Goal: Task Accomplishment & Management: Use online tool/utility

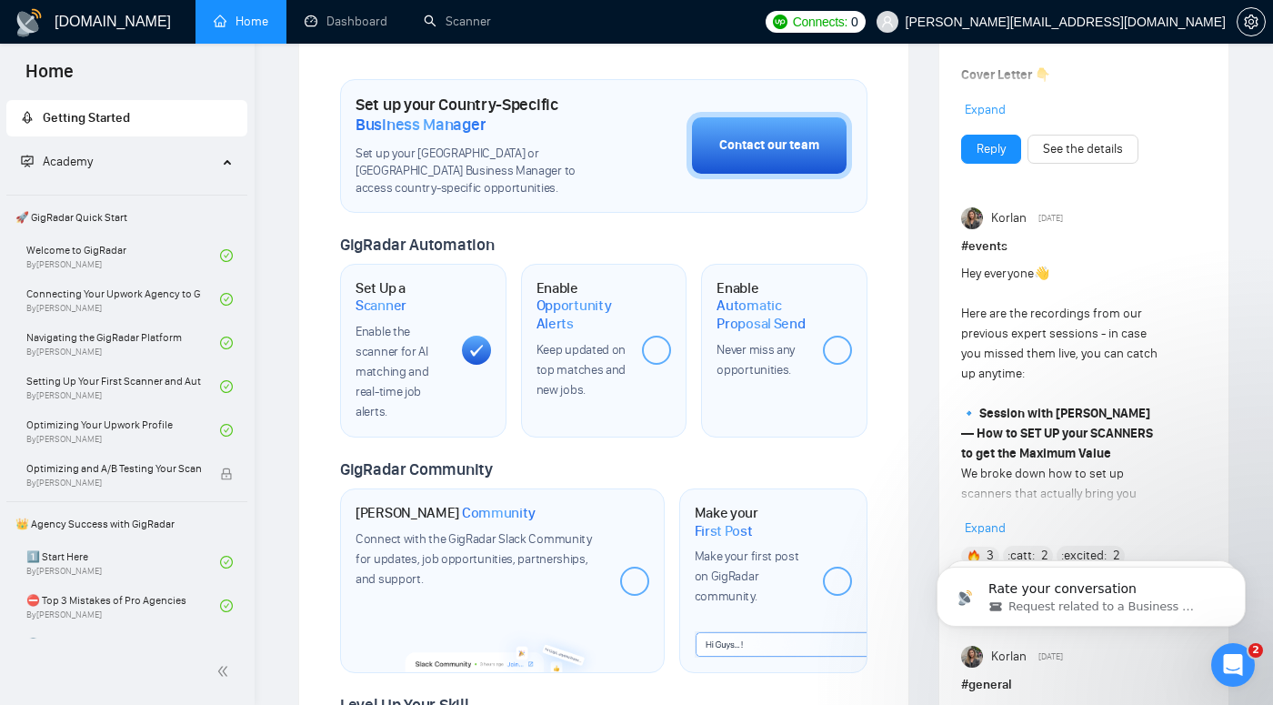
scroll to position [512, 0]
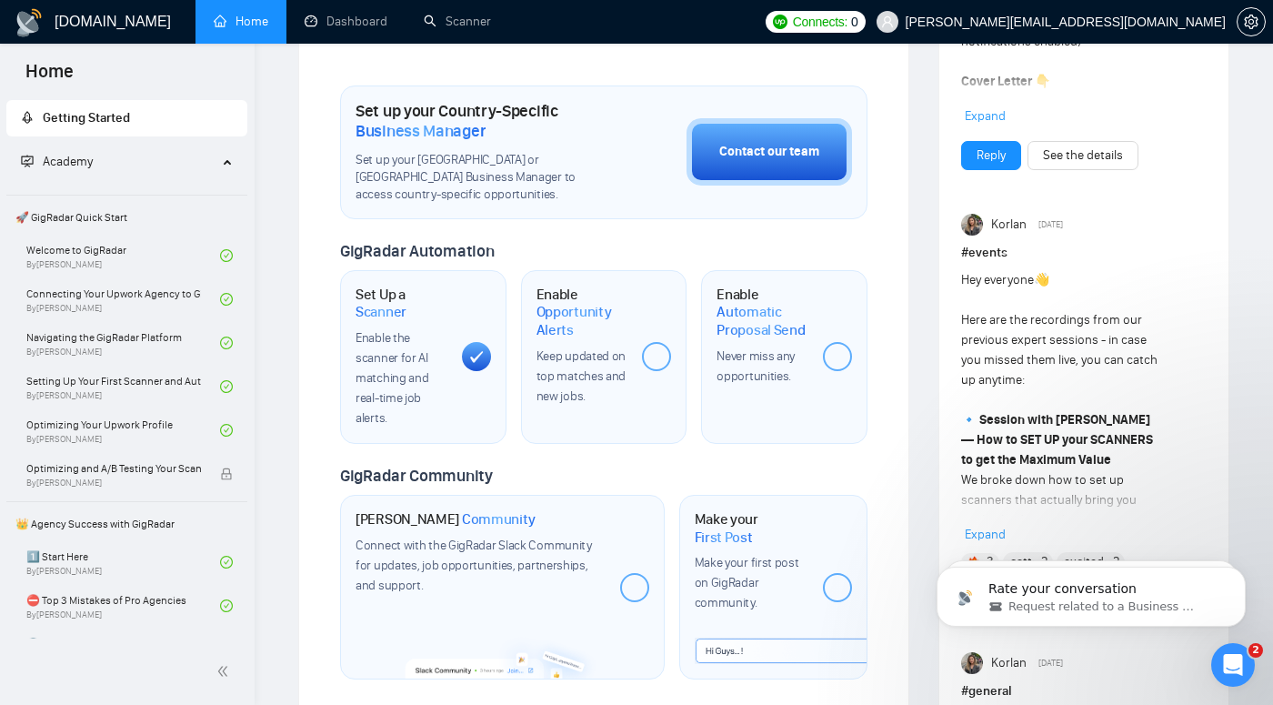
click at [1008, 441] on strong "Session with [PERSON_NAME] — How to SET UP your SCANNERS to get the Maximum Val…" at bounding box center [1057, 439] width 192 height 55
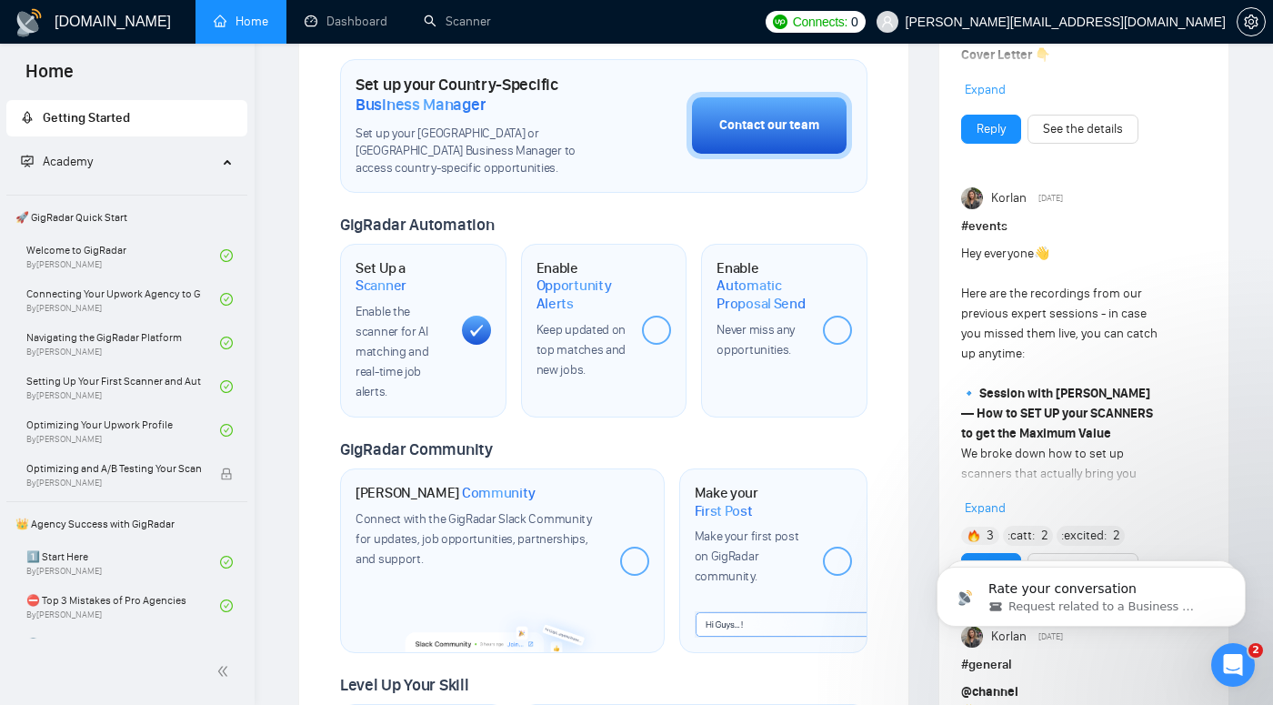
scroll to position [547, 0]
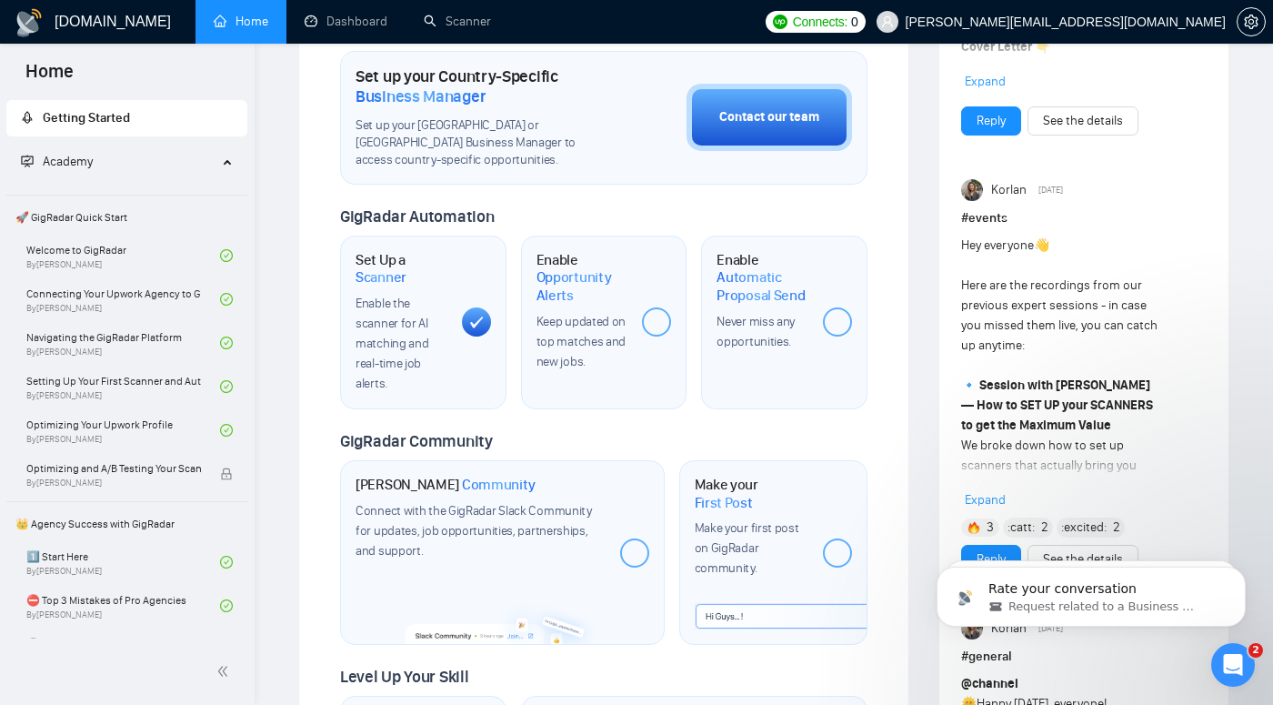
click at [983, 500] on span "Expand" at bounding box center [985, 499] width 41 height 15
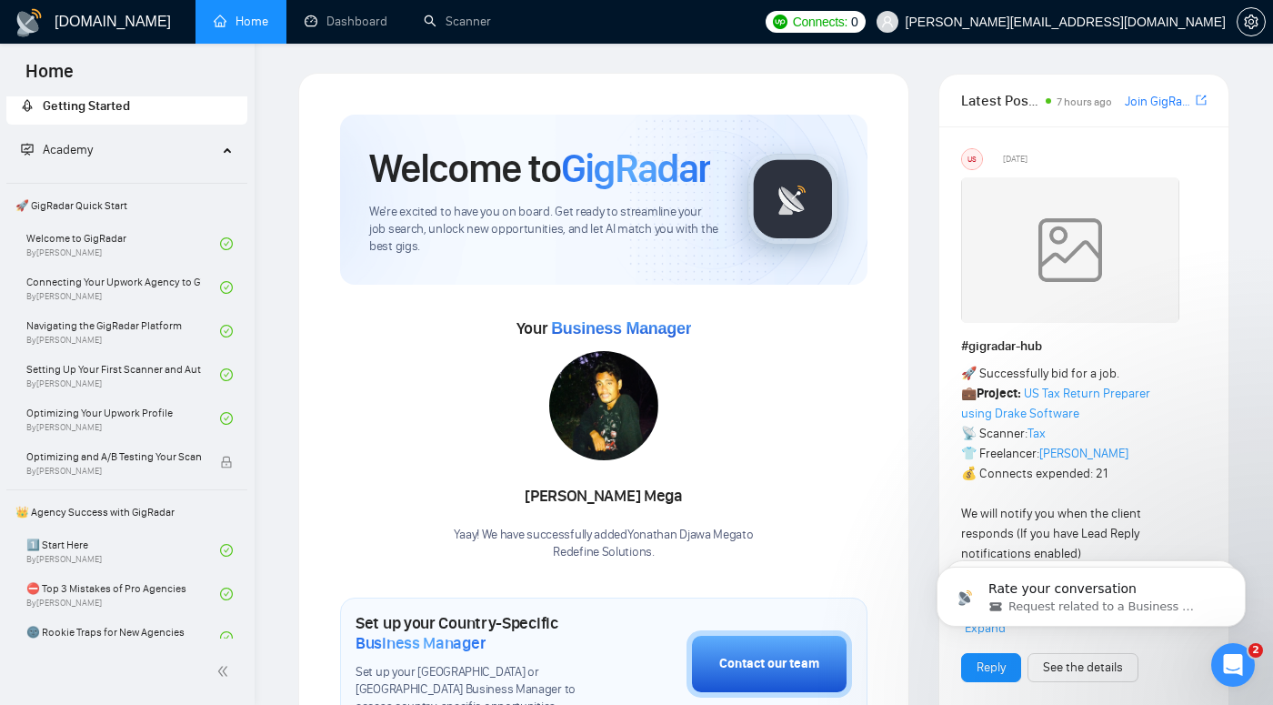
scroll to position [0, 0]
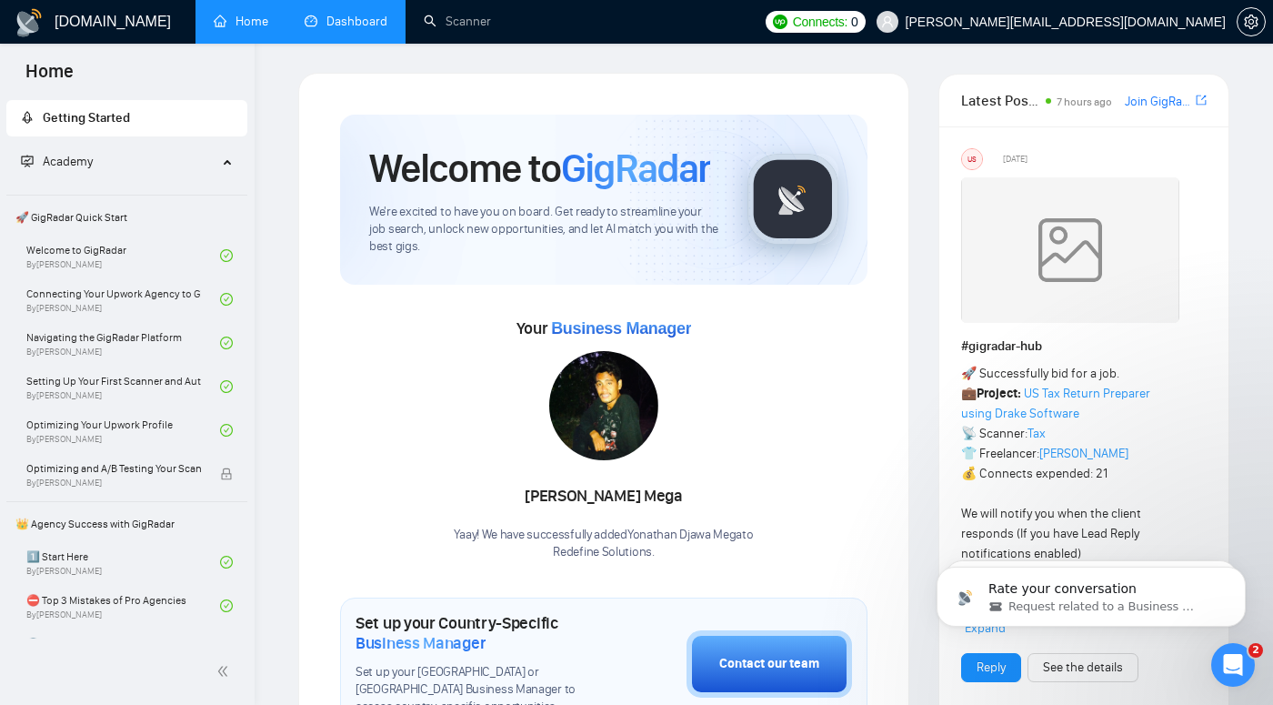
click at [371, 19] on link "Dashboard" at bounding box center [346, 21] width 83 height 15
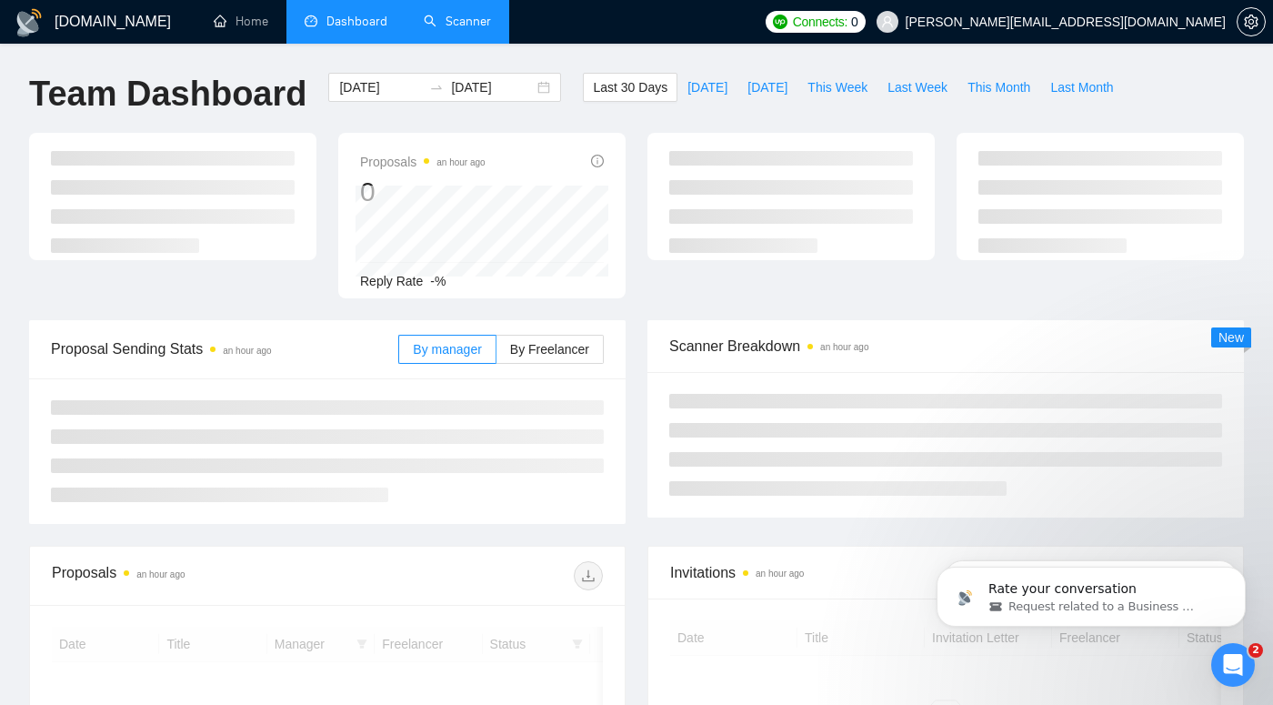
click at [455, 25] on link "Scanner" at bounding box center [457, 21] width 67 height 15
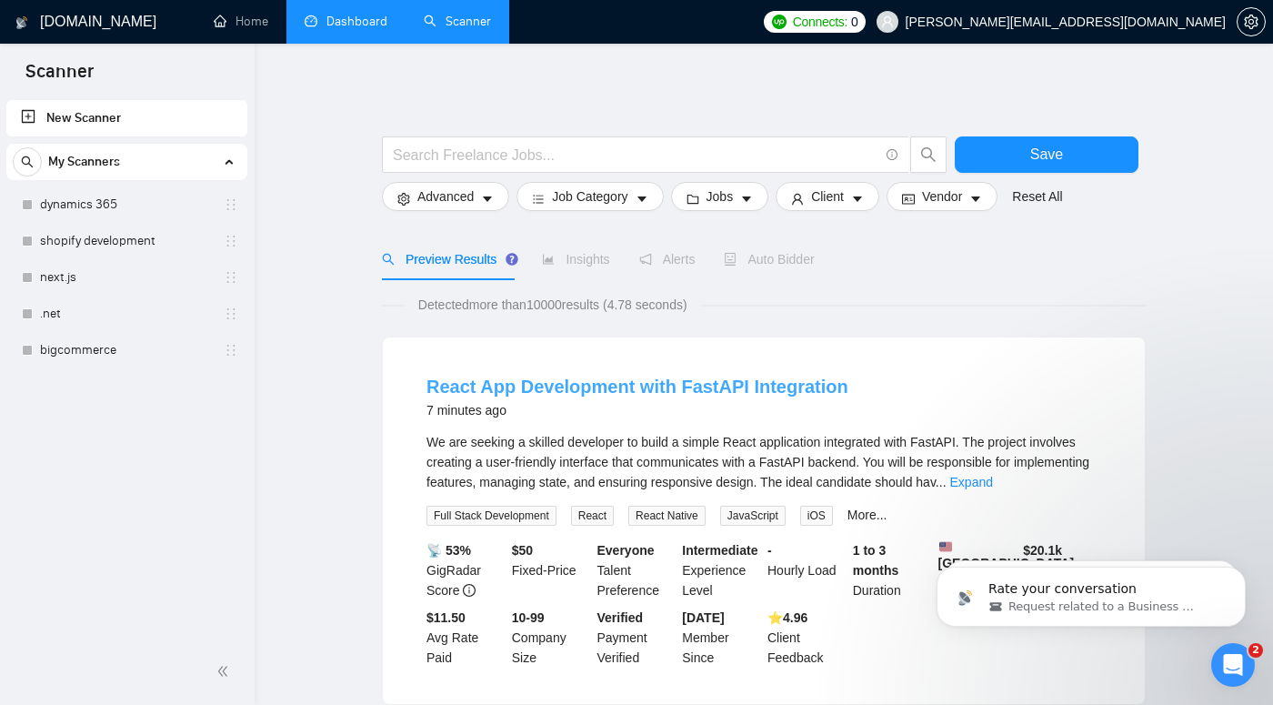
click at [561, 382] on link "React App Development with FastAPI Integration" at bounding box center [638, 387] width 422 height 20
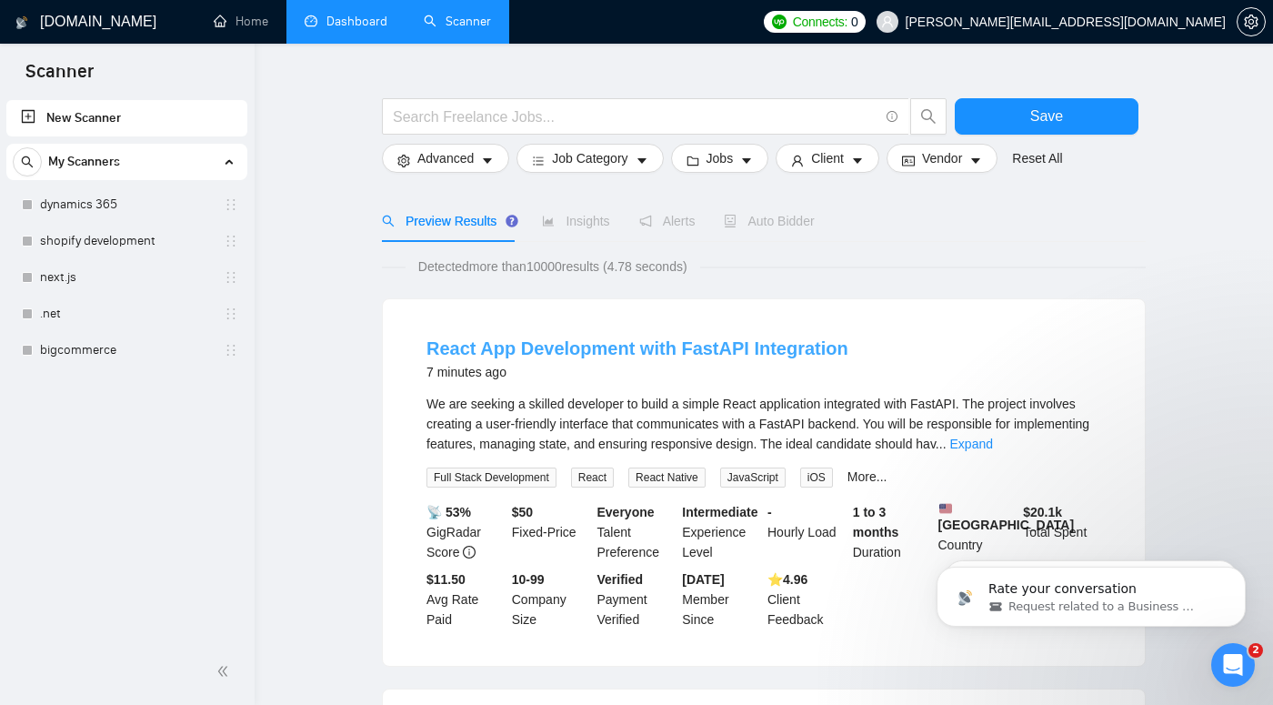
scroll to position [42, 0]
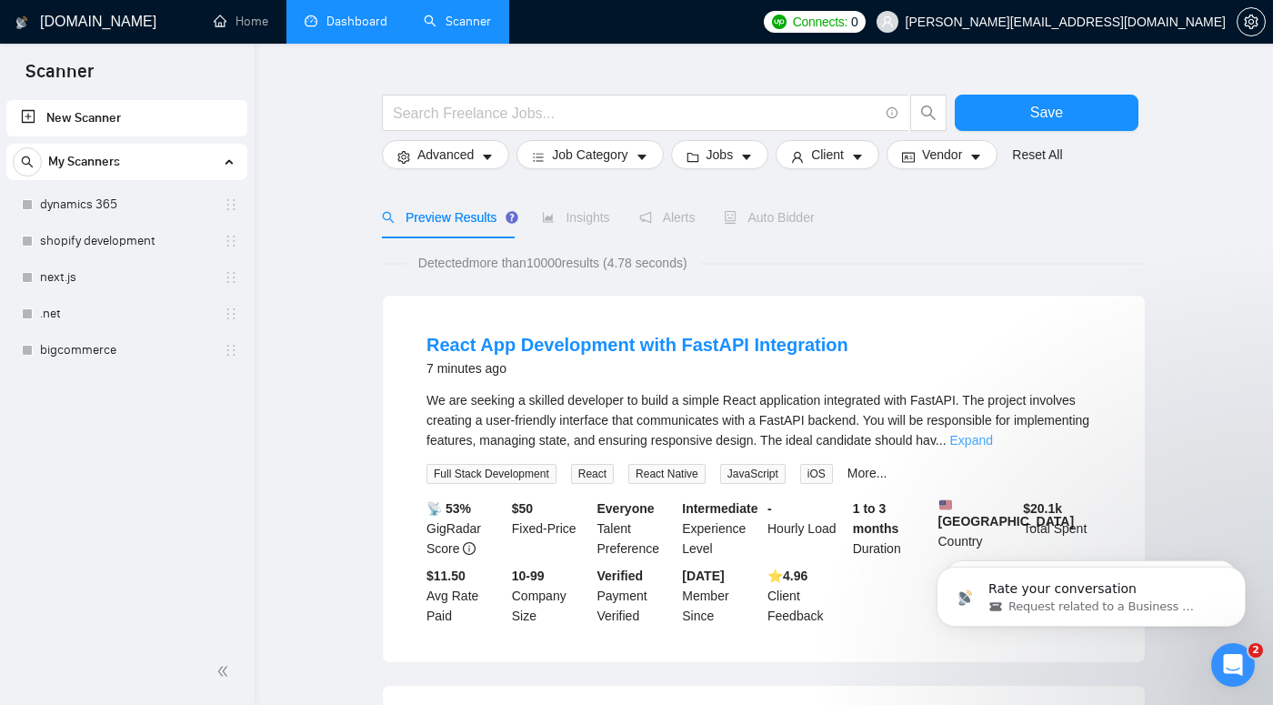
click at [993, 440] on link "Expand" at bounding box center [972, 440] width 43 height 15
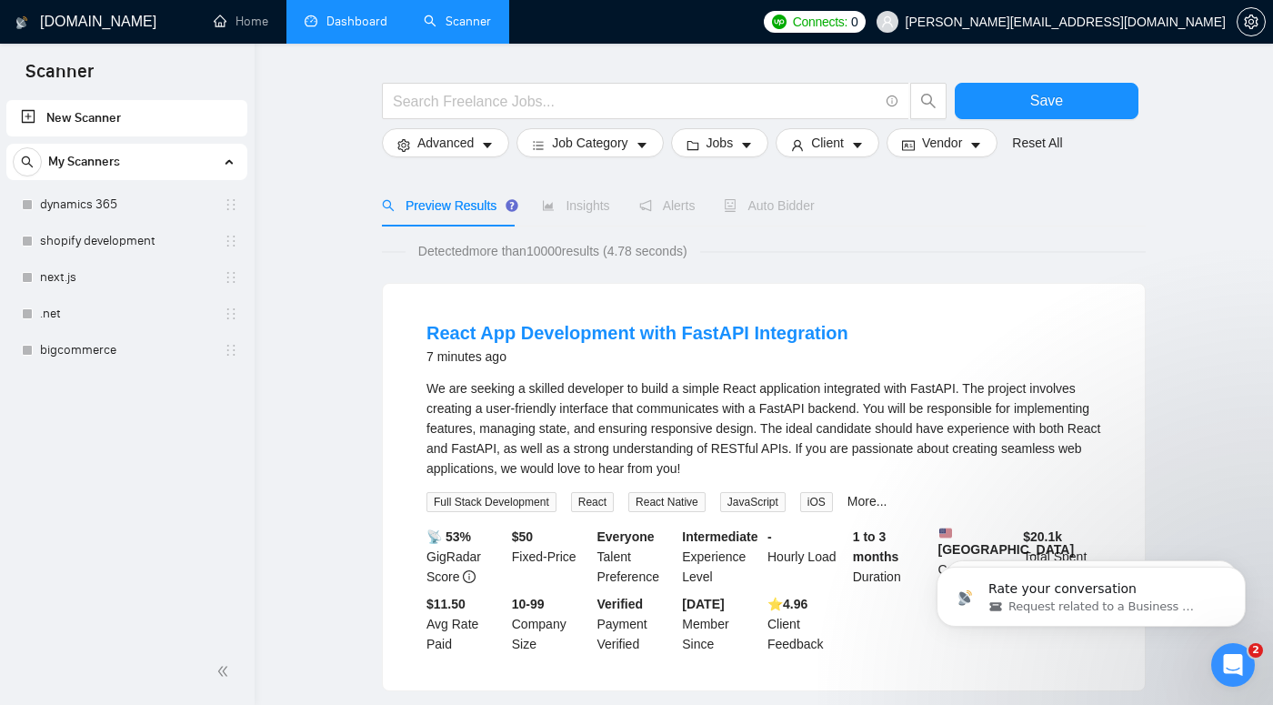
scroll to position [60, 0]
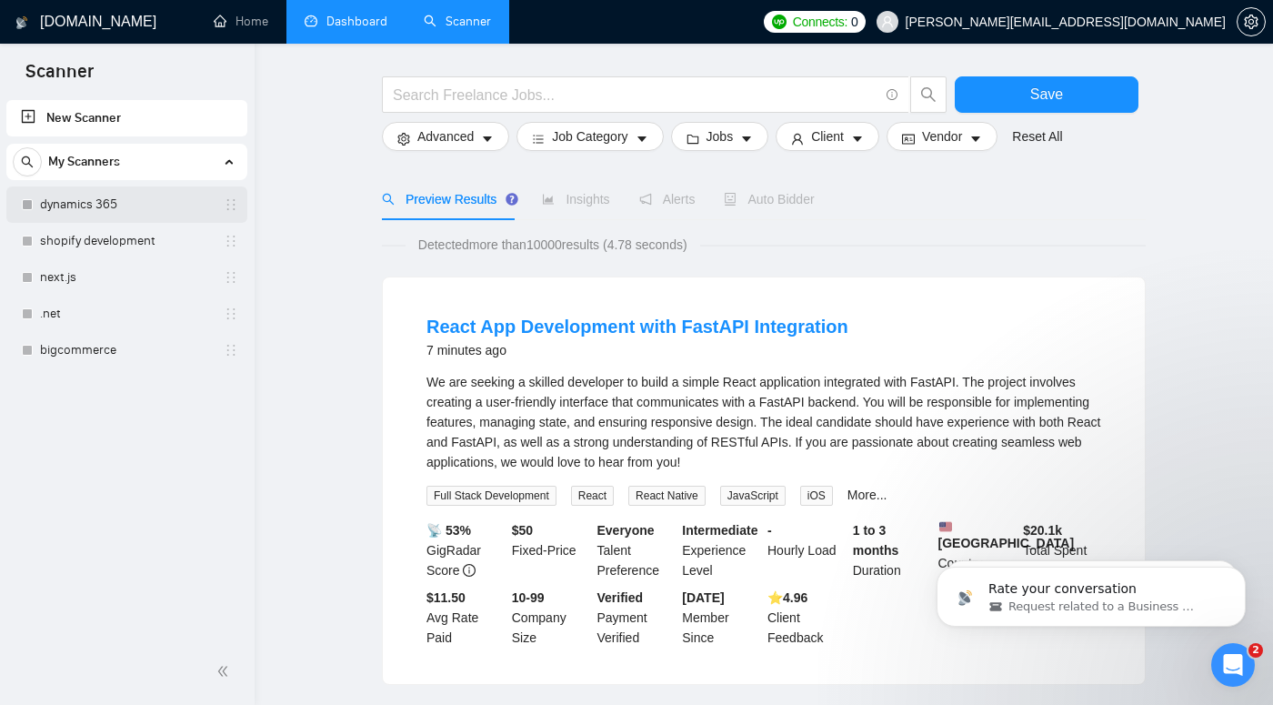
click at [154, 195] on link "dynamics 365" at bounding box center [126, 204] width 173 height 36
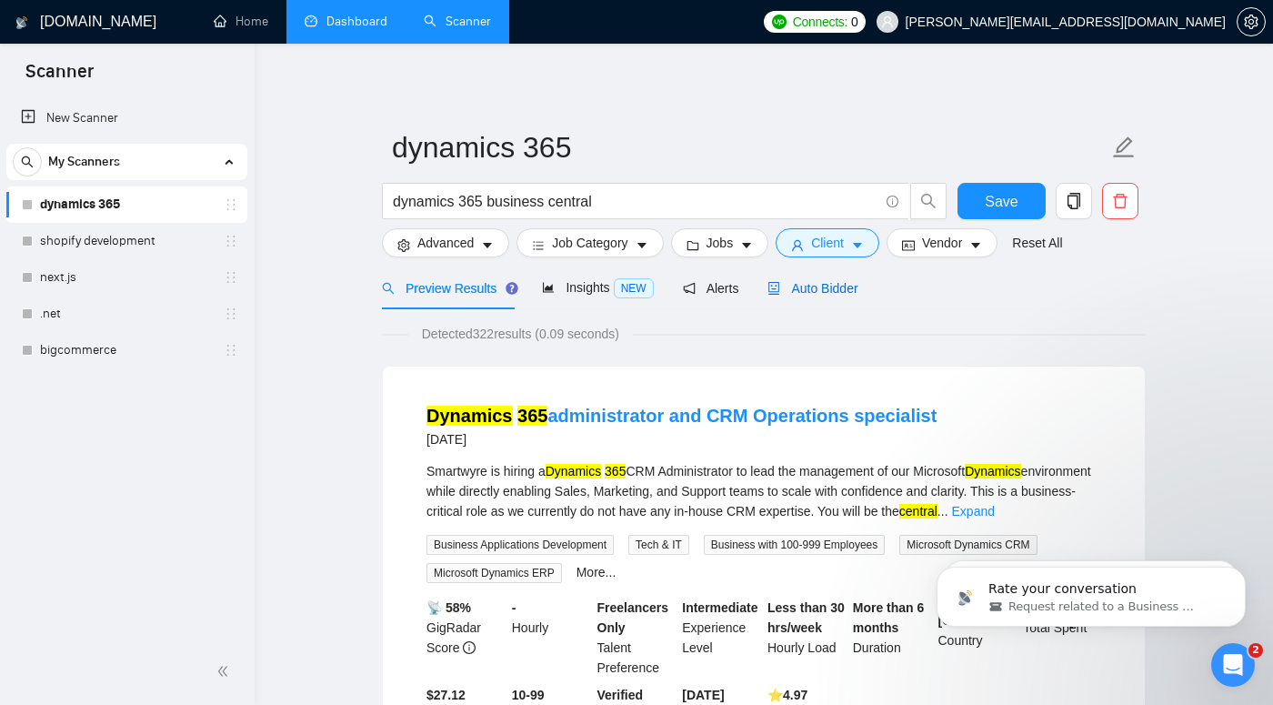
click at [811, 288] on span "Auto Bidder" at bounding box center [813, 288] width 90 height 15
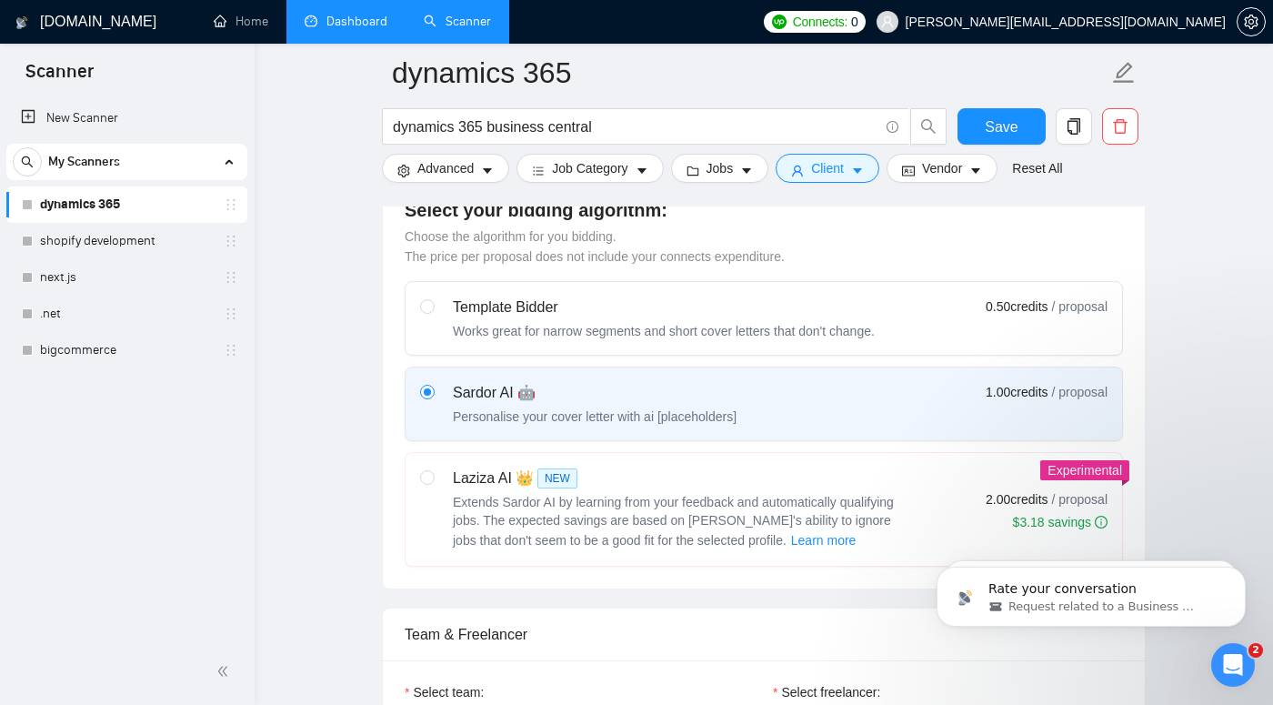
scroll to position [743, 0]
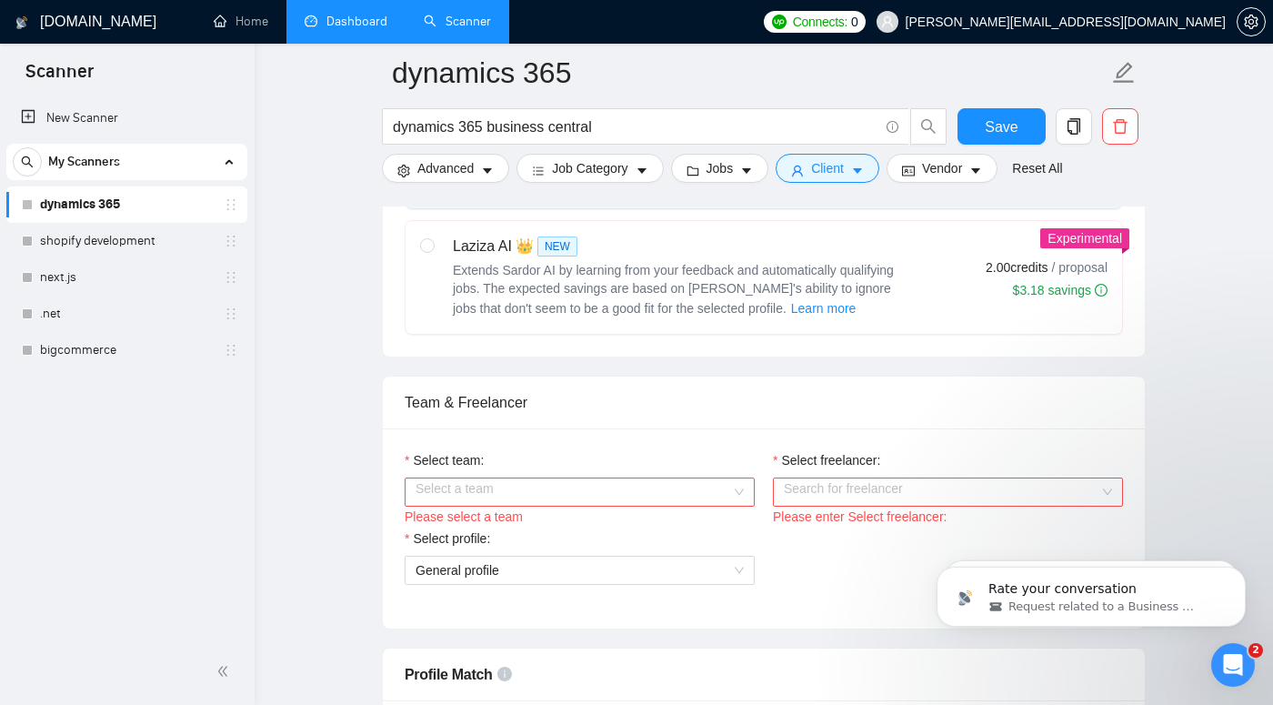
drag, startPoint x: 739, startPoint y: 290, endPoint x: 732, endPoint y: 318, distance: 28.9
click at [739, 290] on span "Extends Sardor AI by learning from your feedback and automatically qualifying j…" at bounding box center [673, 289] width 441 height 53
click at [433, 251] on input "radio" at bounding box center [426, 244] width 13 height 13
radio input "true"
radio input "false"
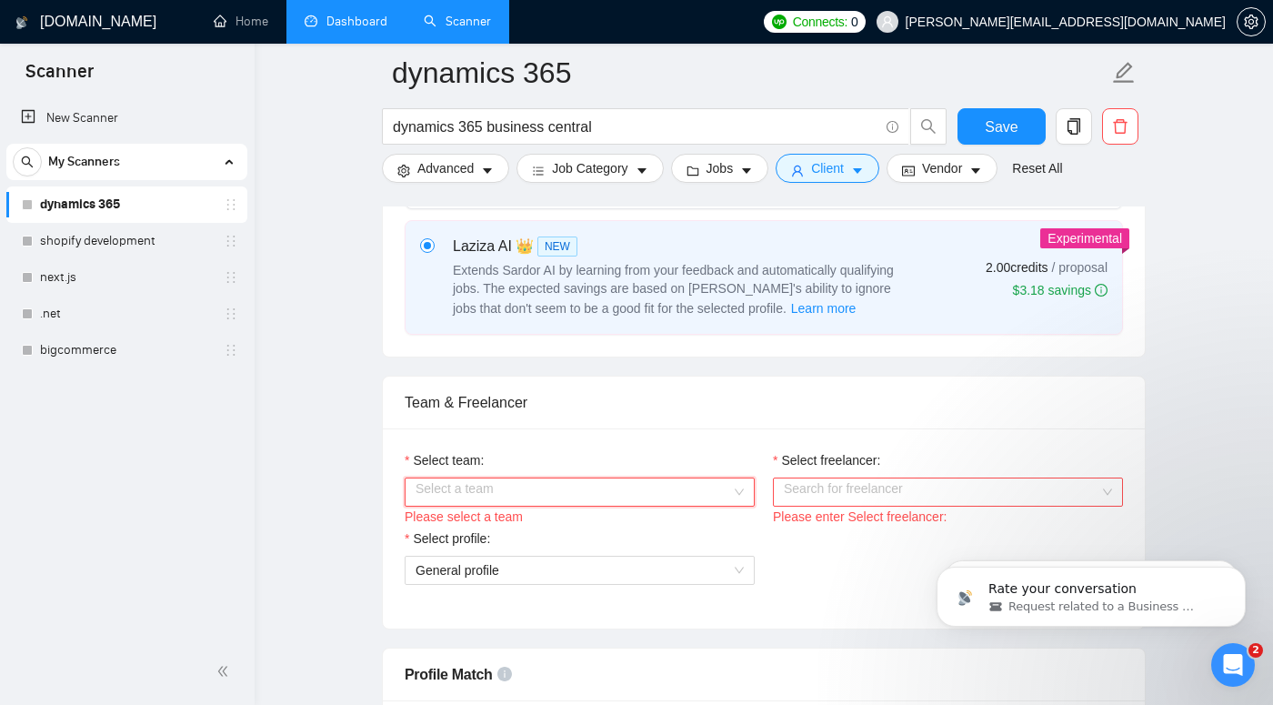
click at [681, 492] on input "Select team:" at bounding box center [574, 491] width 316 height 27
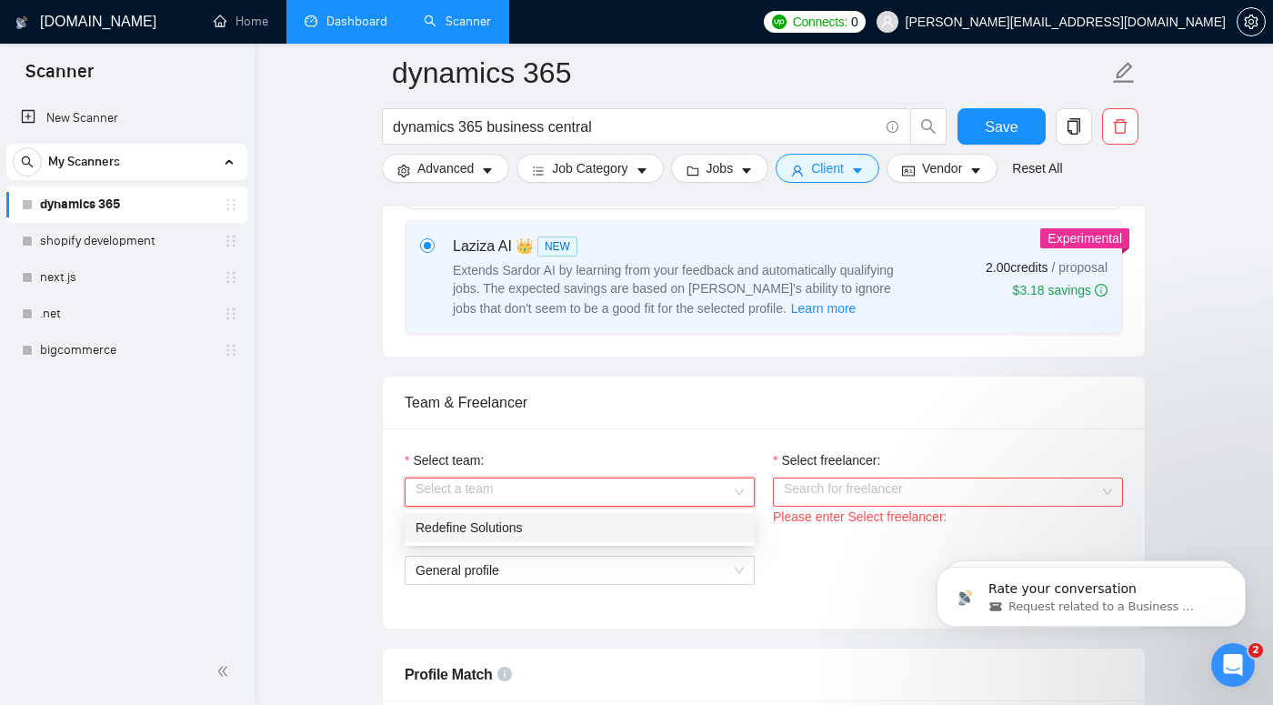
click at [670, 527] on div "Redefine Solutions" at bounding box center [580, 528] width 328 height 20
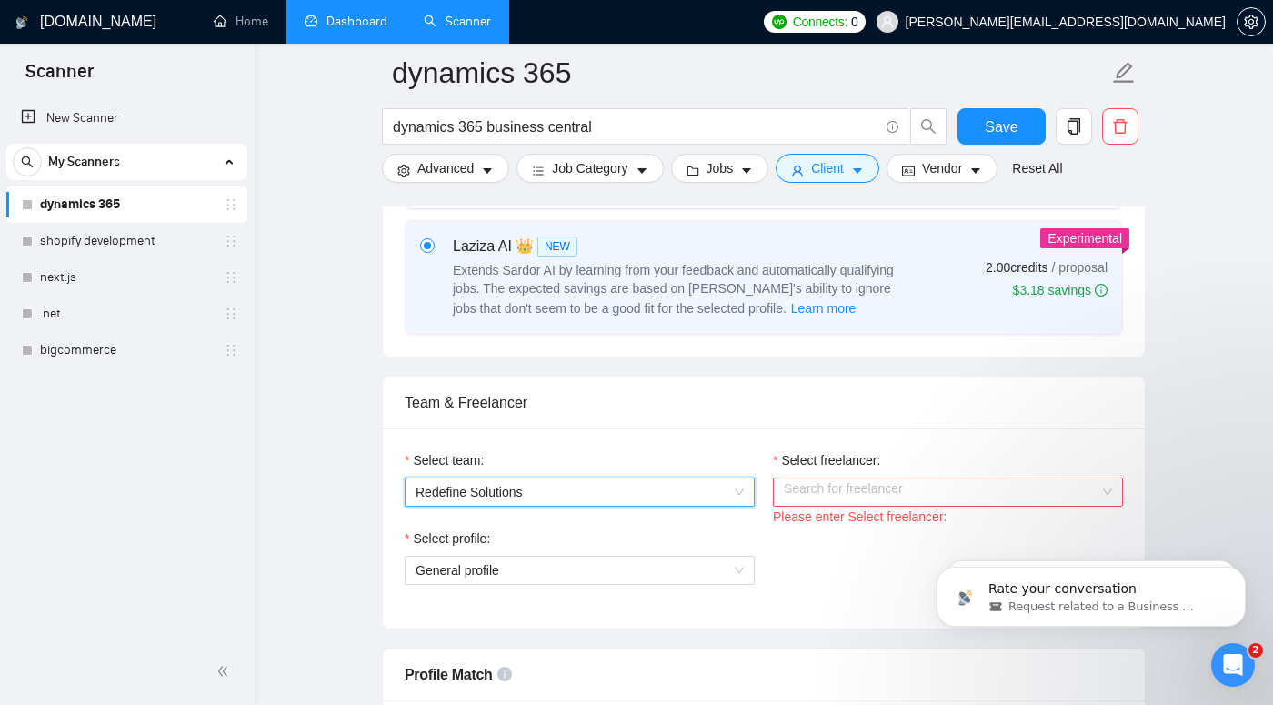
click at [824, 492] on input "Select freelancer:" at bounding box center [942, 491] width 316 height 27
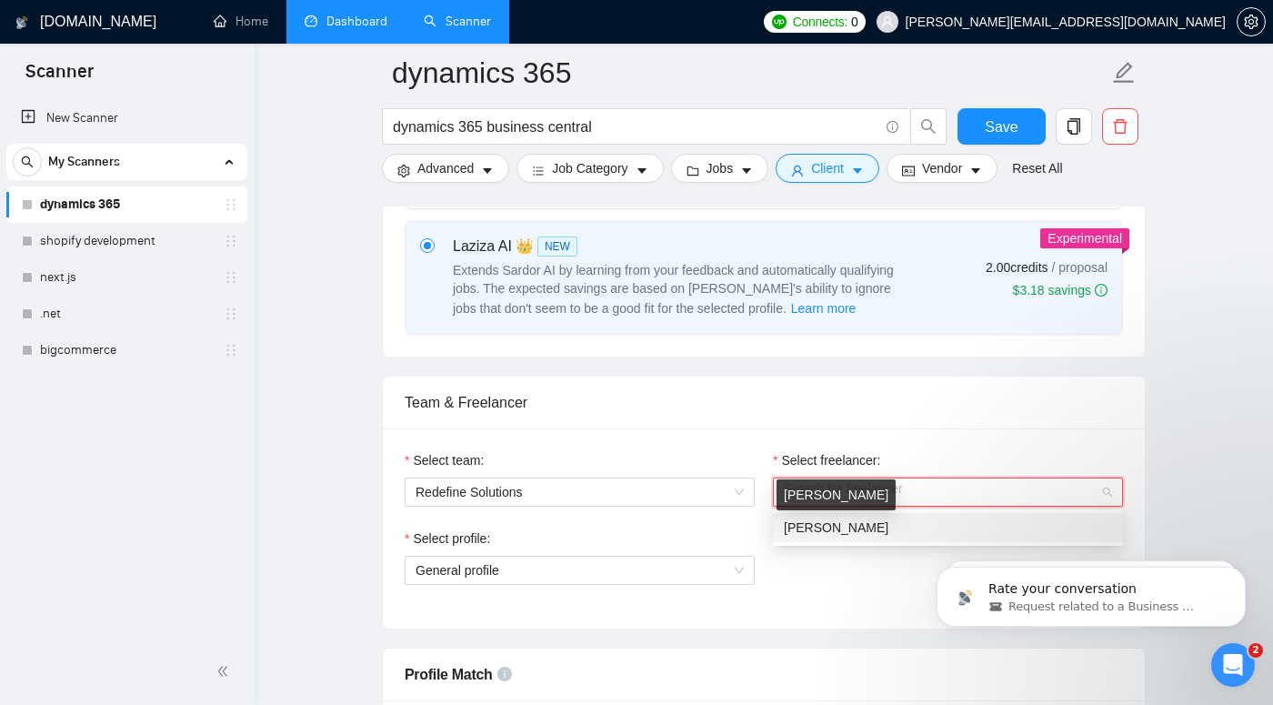
click at [817, 534] on span "[PERSON_NAME]" at bounding box center [836, 527] width 105 height 15
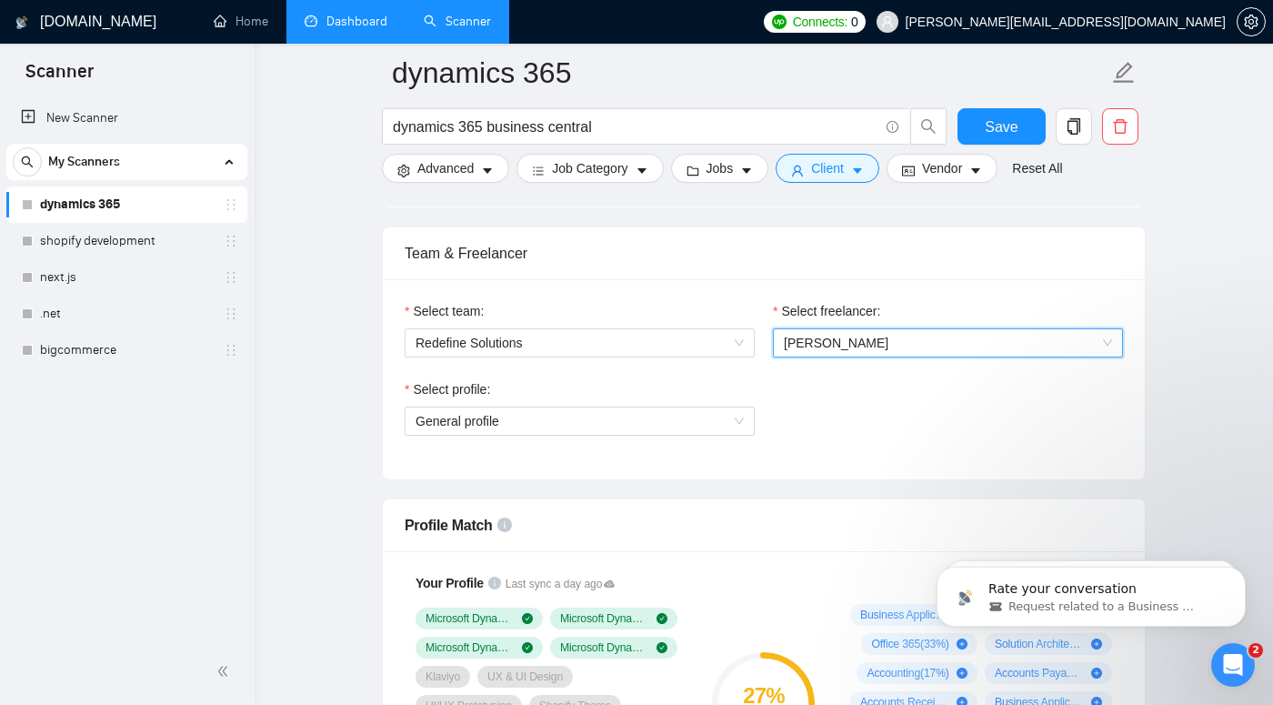
scroll to position [0, 0]
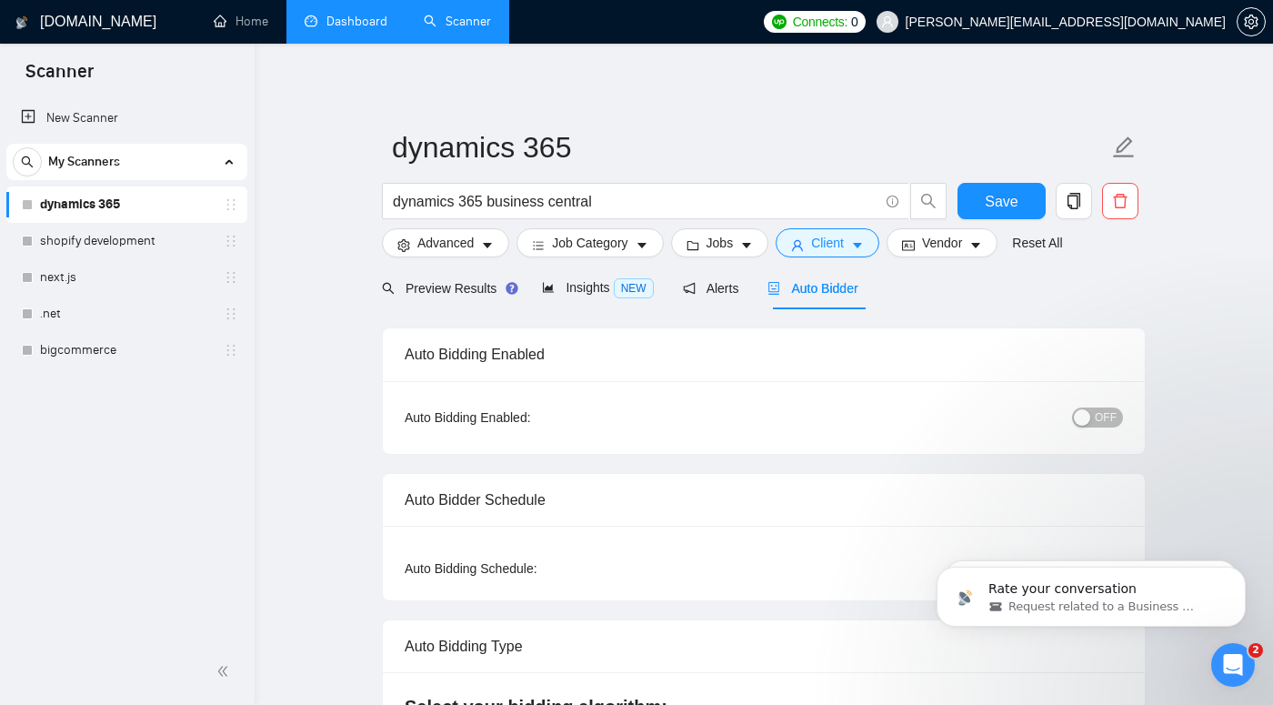
click at [106, 203] on link "dynamics 365" at bounding box center [126, 204] width 173 height 36
click at [126, 248] on link "shopify development" at bounding box center [126, 241] width 173 height 36
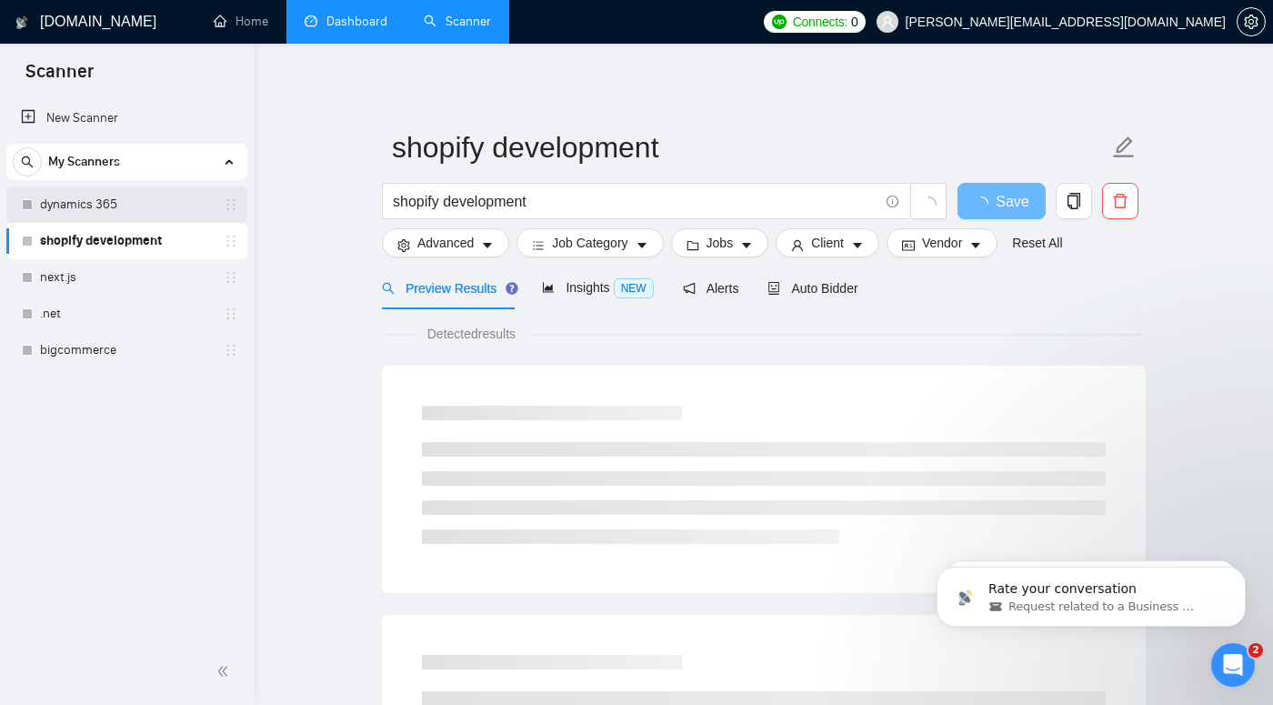
click at [181, 206] on link "dynamics 365" at bounding box center [126, 204] width 173 height 36
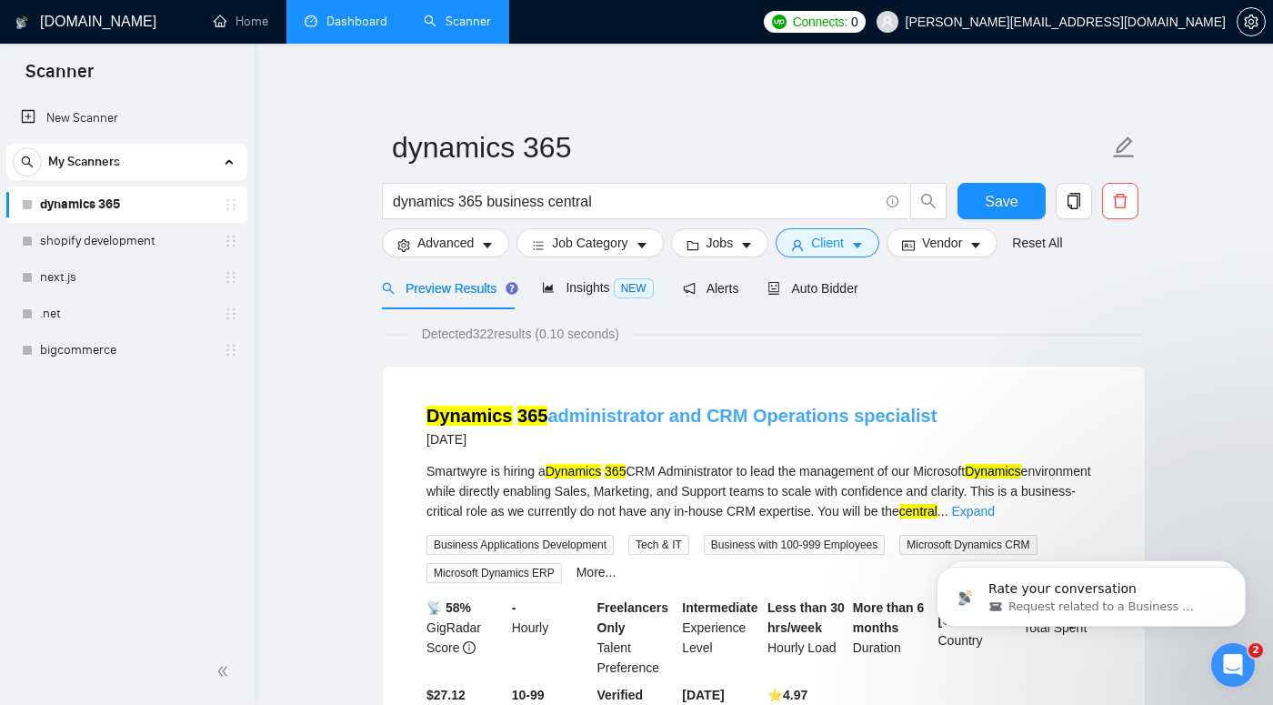
click at [619, 413] on link "Dynamics 365 administrator and CRM Operations specialist" at bounding box center [682, 416] width 510 height 20
click at [805, 276] on div "Auto Bidder" at bounding box center [813, 288] width 90 height 43
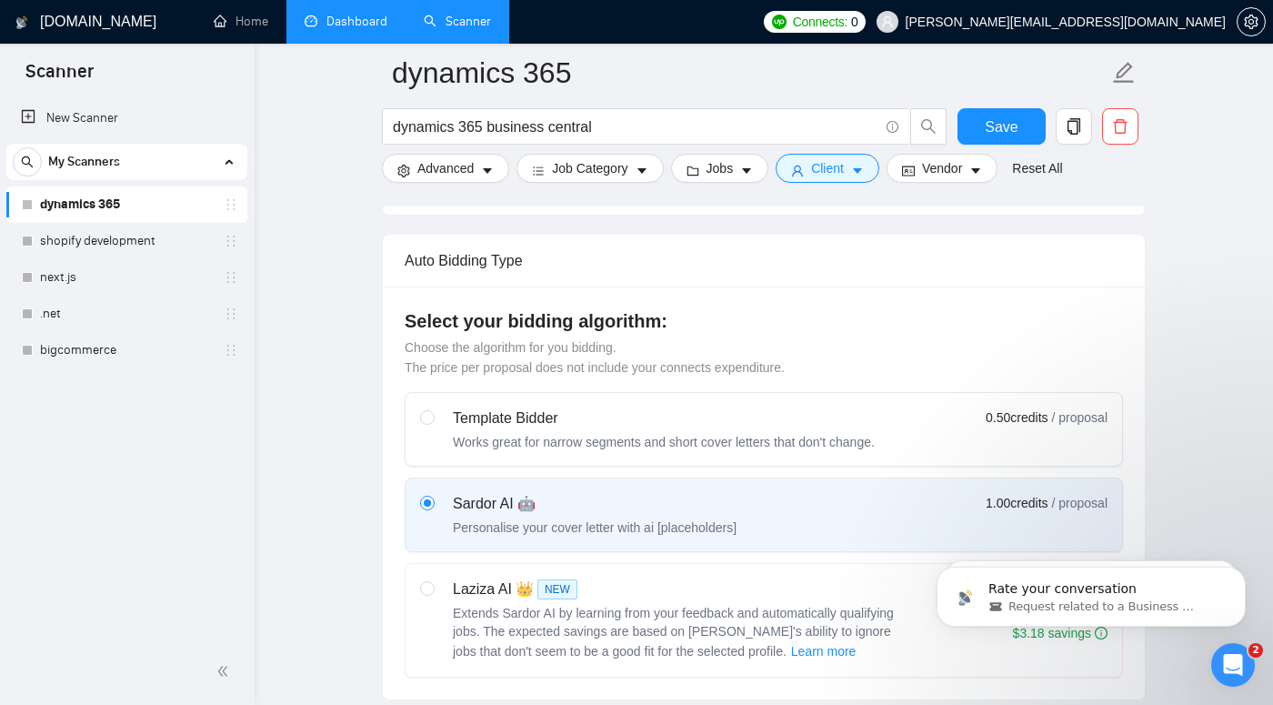
scroll to position [474, 0]
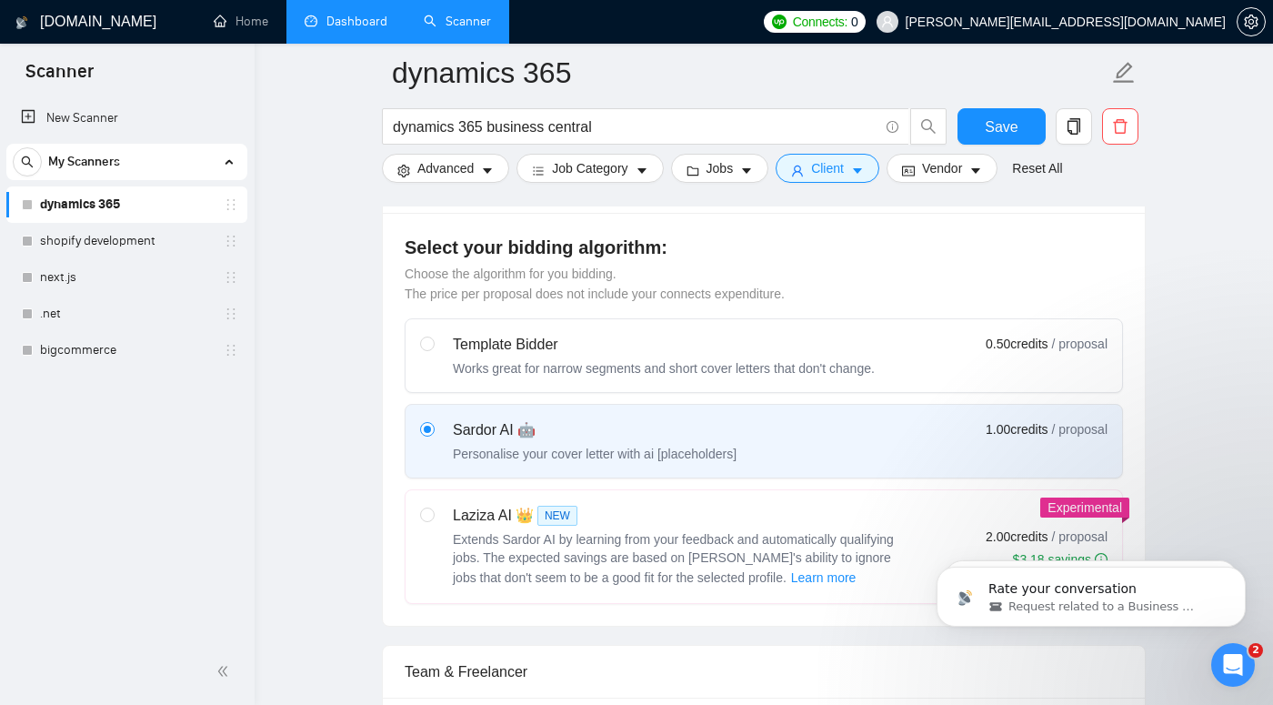
click at [603, 546] on div "Extends Sardor AI by learning from your feedback and automatically qualifying j…" at bounding box center [680, 559] width 455 height 58
click at [433, 520] on input "radio" at bounding box center [426, 514] width 13 height 13
radio input "true"
radio input "false"
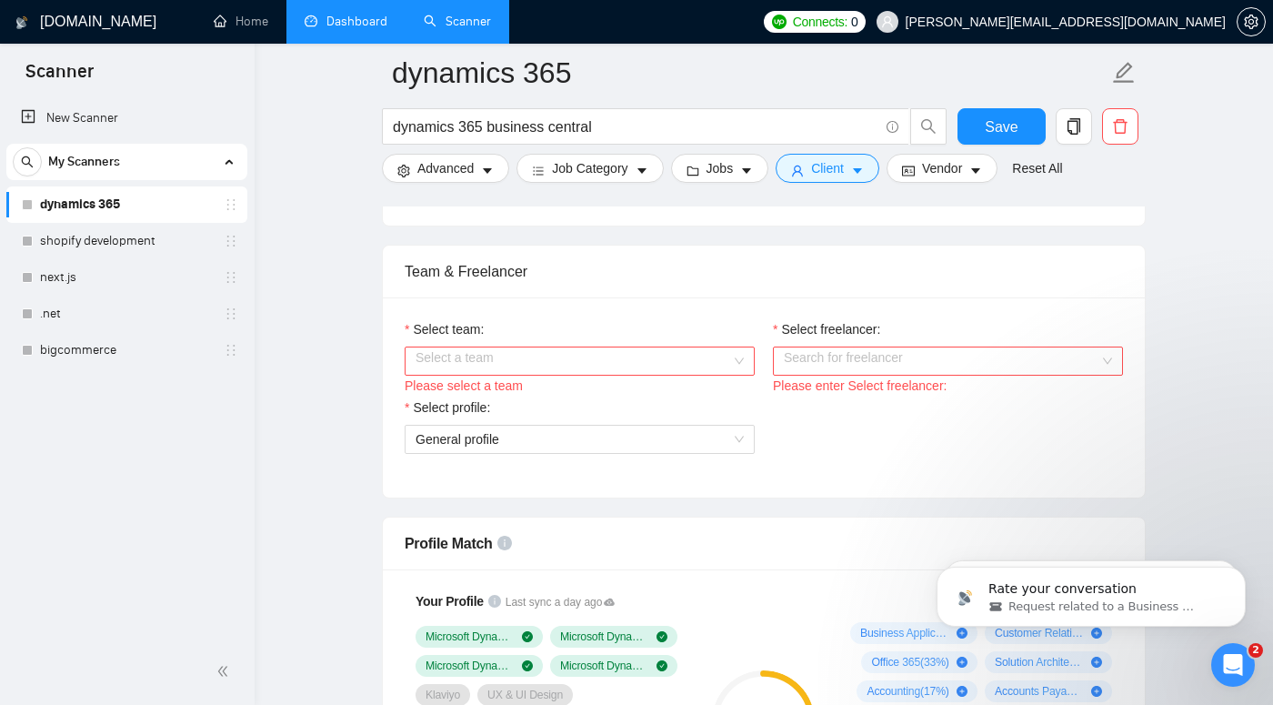
scroll to position [888, 0]
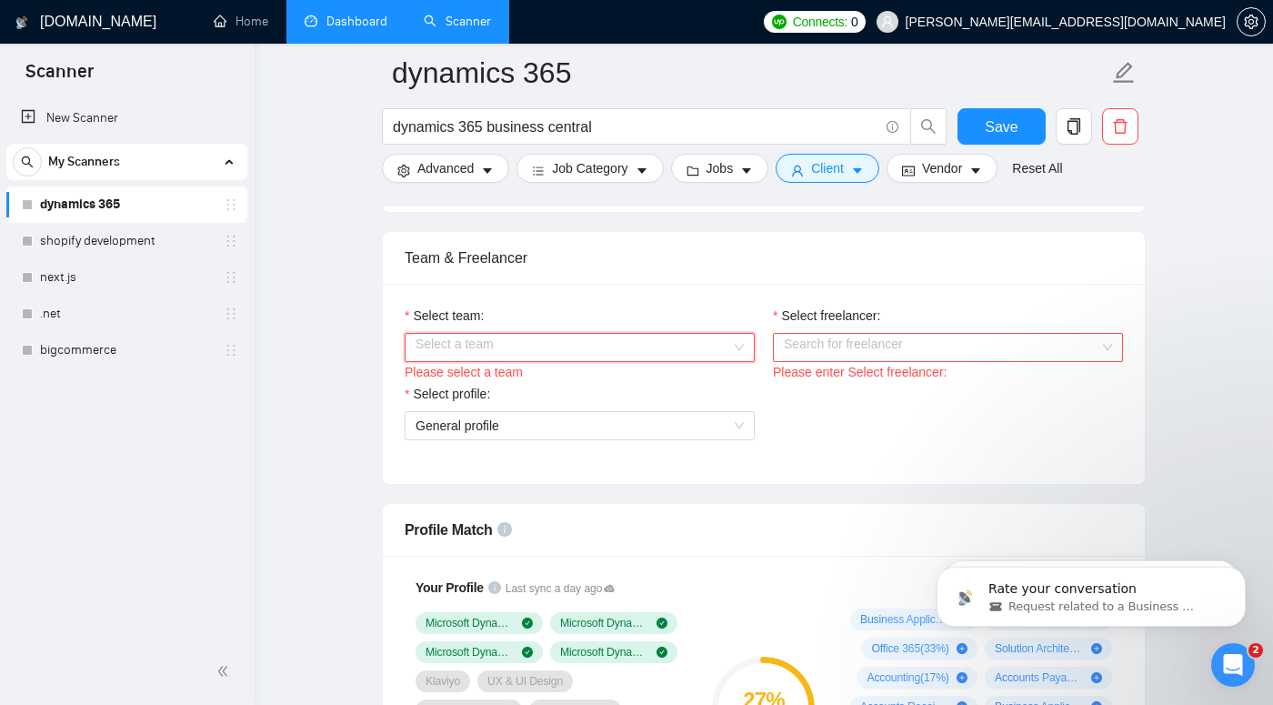
click at [646, 344] on input "Select team:" at bounding box center [574, 347] width 316 height 27
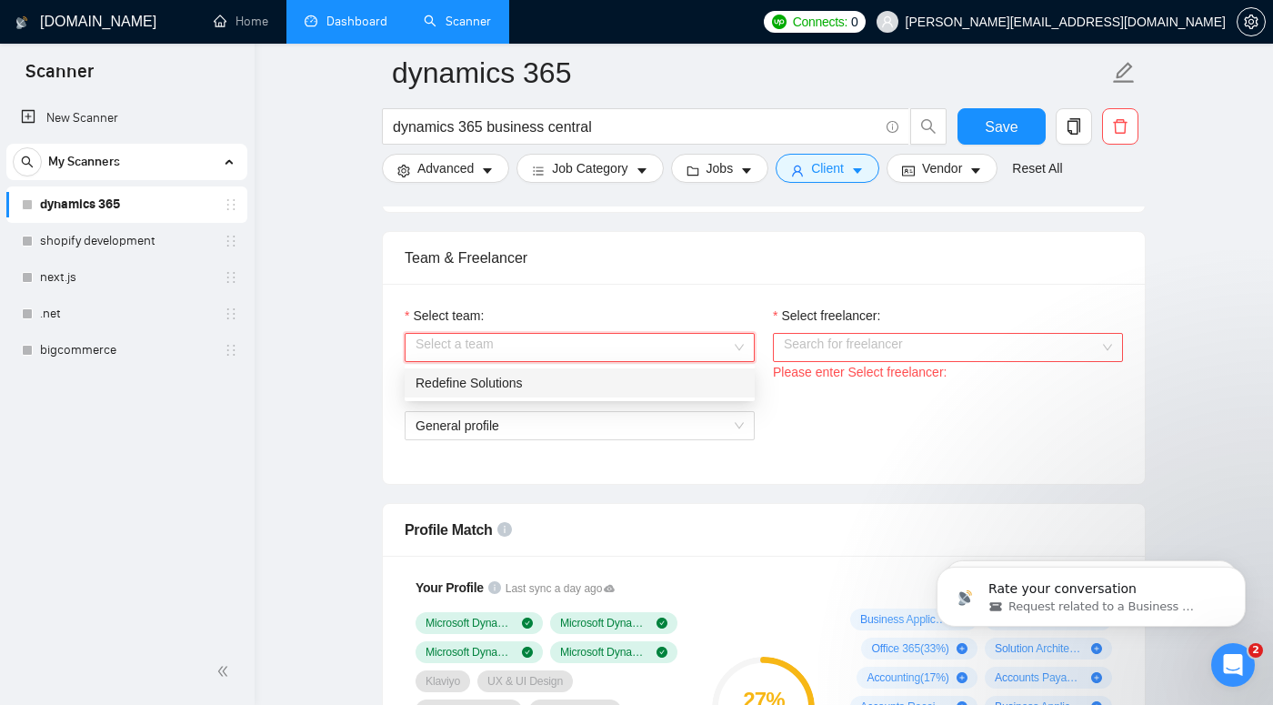
click at [628, 389] on div "Redefine Solutions" at bounding box center [580, 383] width 328 height 20
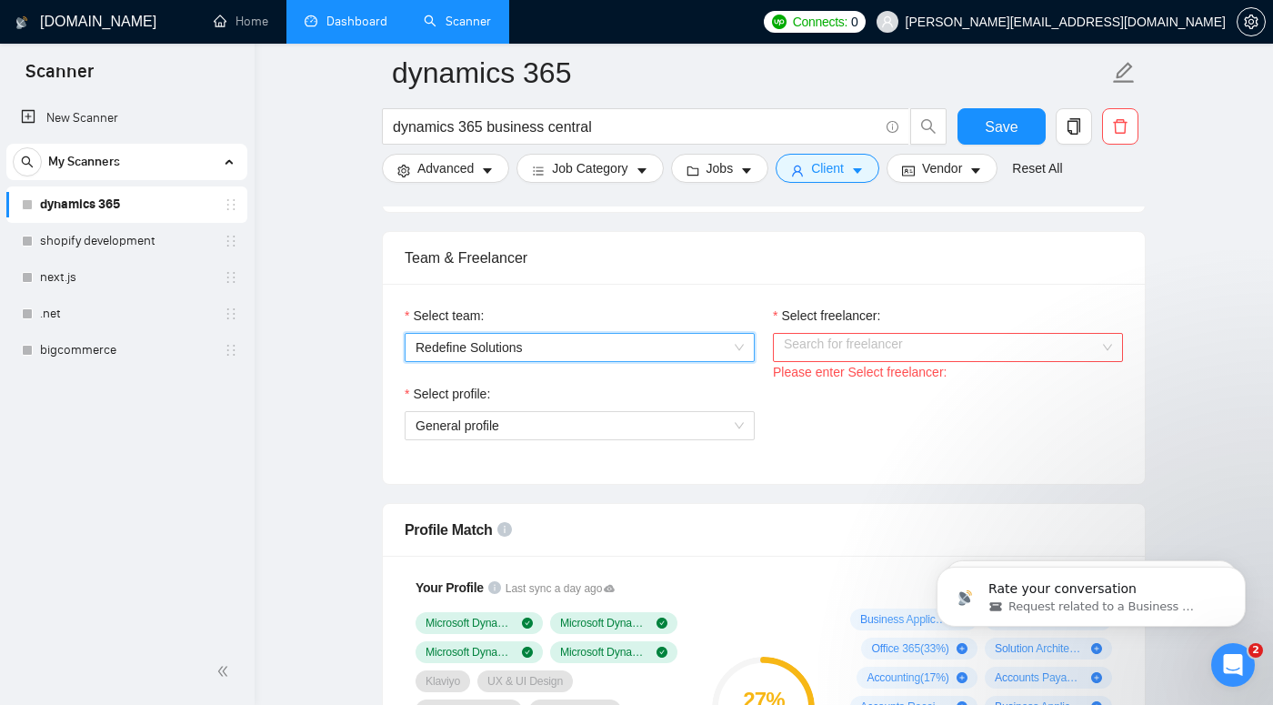
click at [840, 344] on input "Select freelancer:" at bounding box center [942, 347] width 316 height 27
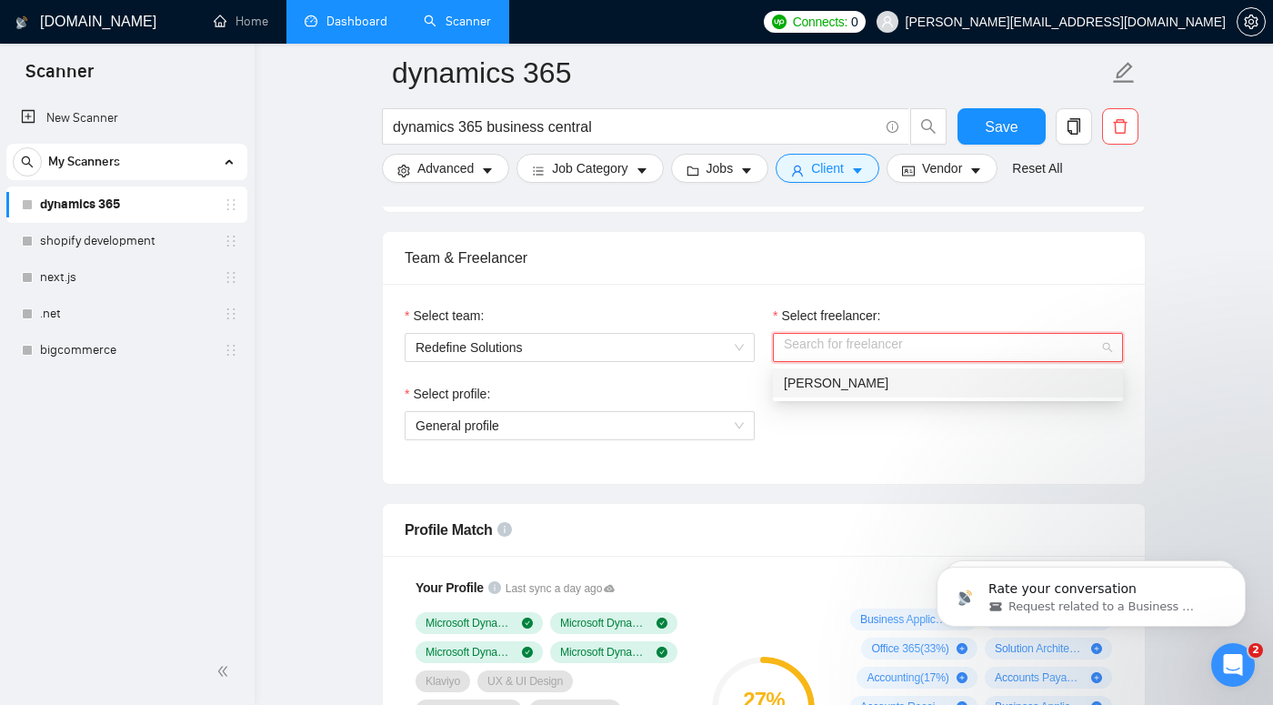
click at [830, 379] on span "[PERSON_NAME]" at bounding box center [836, 383] width 105 height 15
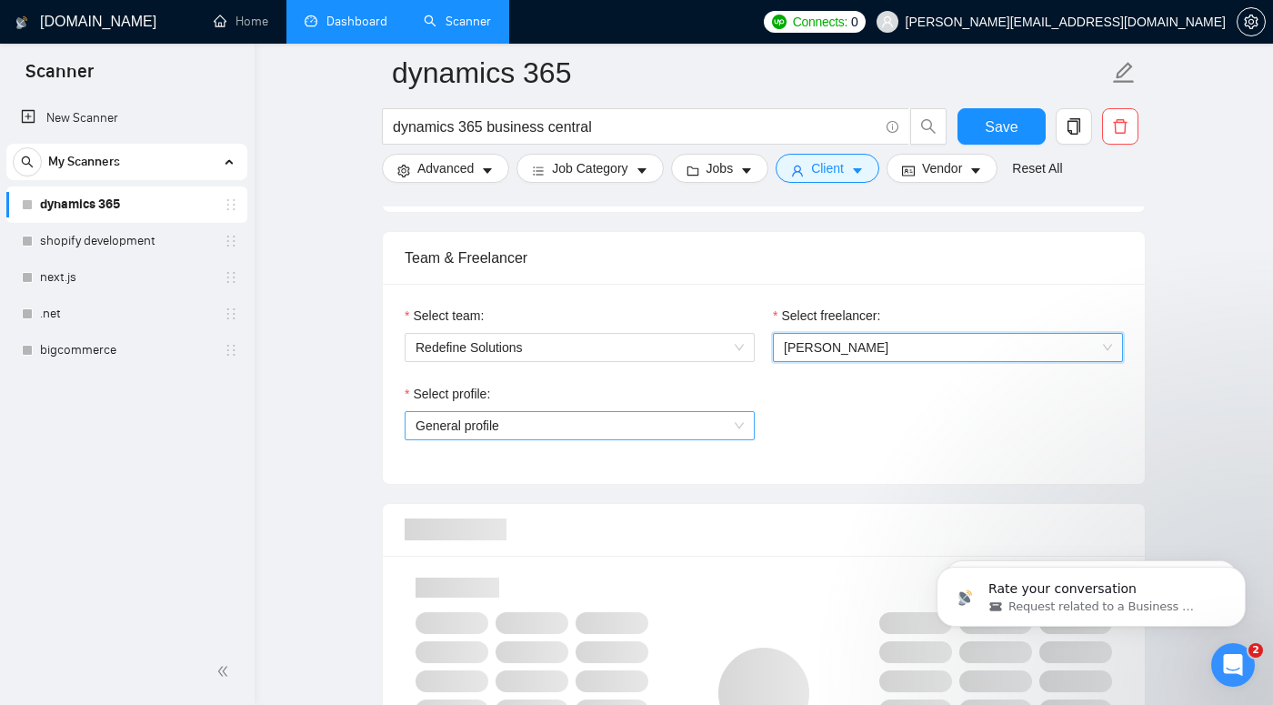
click at [691, 424] on span "General profile" at bounding box center [580, 425] width 328 height 27
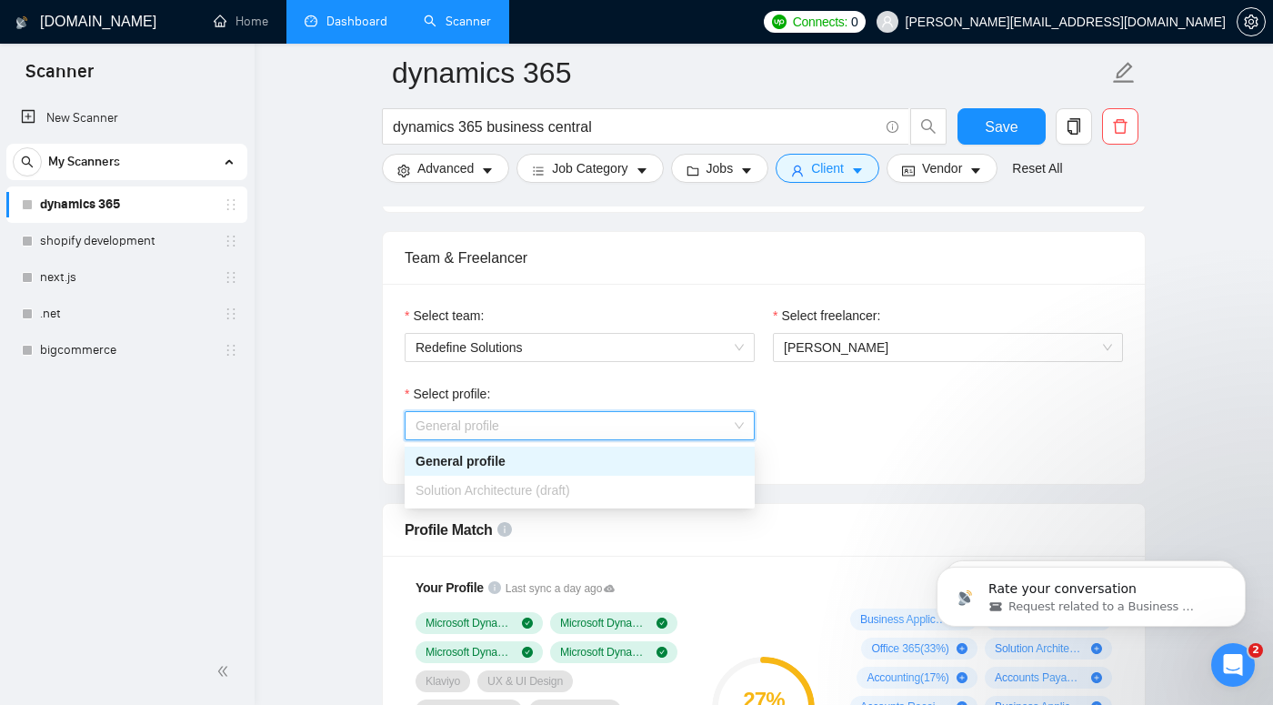
click at [691, 424] on span "General profile" at bounding box center [580, 425] width 328 height 27
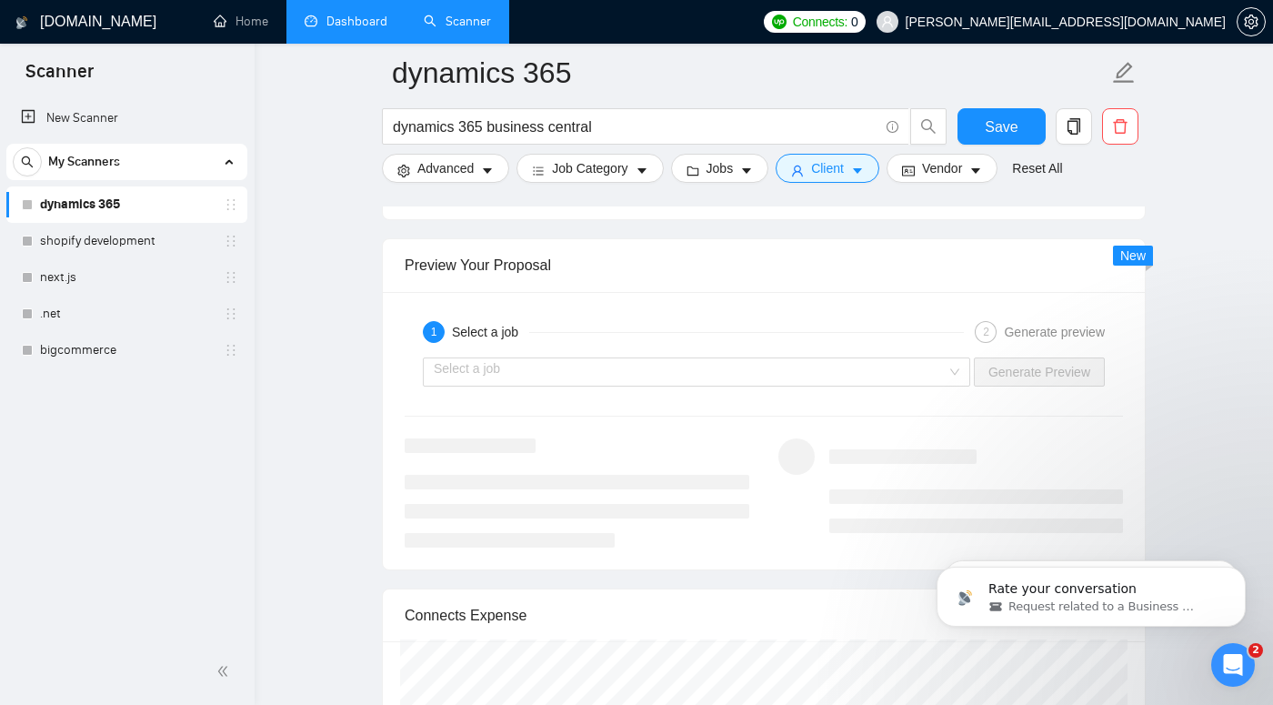
scroll to position [3443, 0]
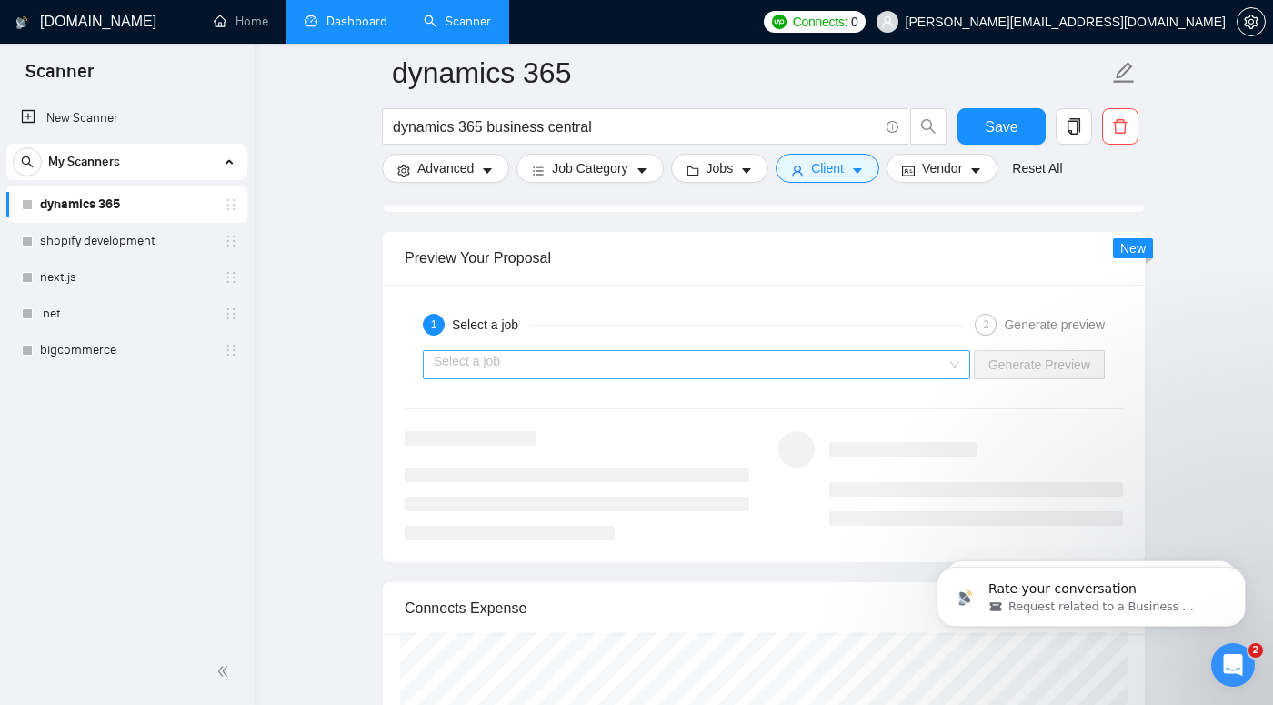
click at [775, 363] on input "search" at bounding box center [690, 364] width 513 height 27
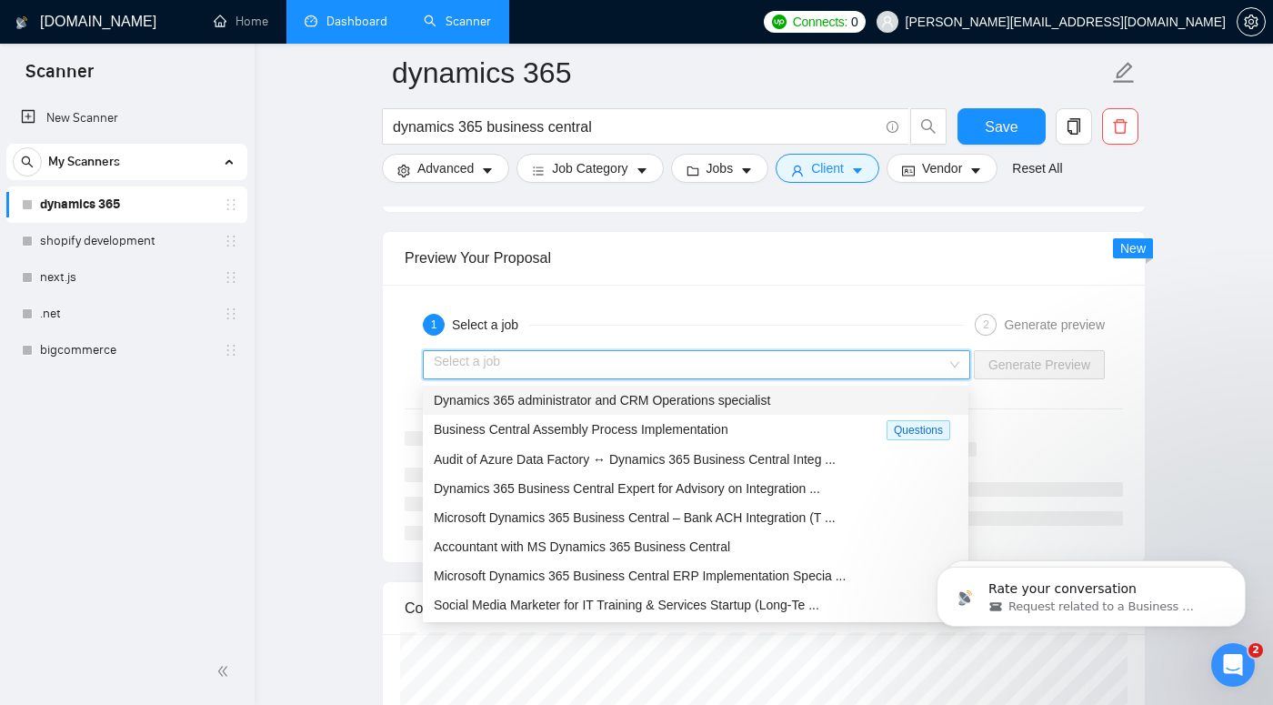
click at [732, 404] on span "Dynamics 365 administrator and CRM Operations specialist" at bounding box center [602, 400] width 337 height 15
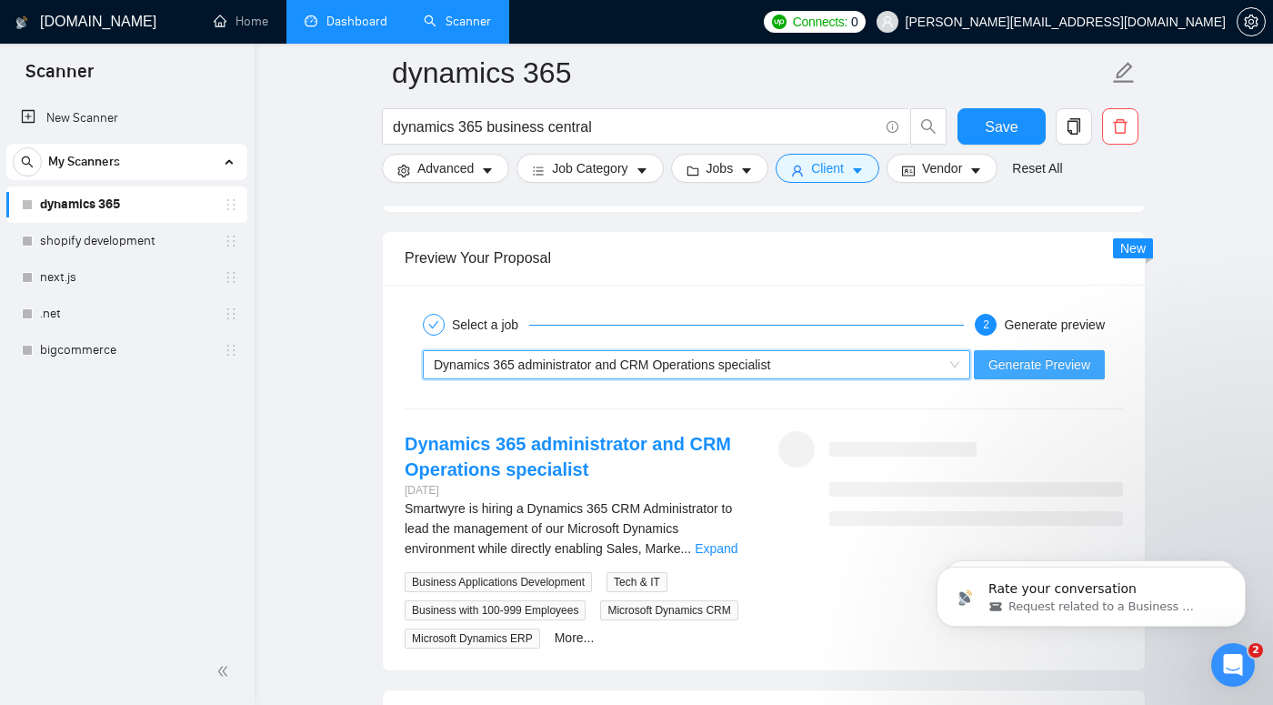
click at [1039, 369] on span "Generate Preview" at bounding box center [1040, 365] width 102 height 20
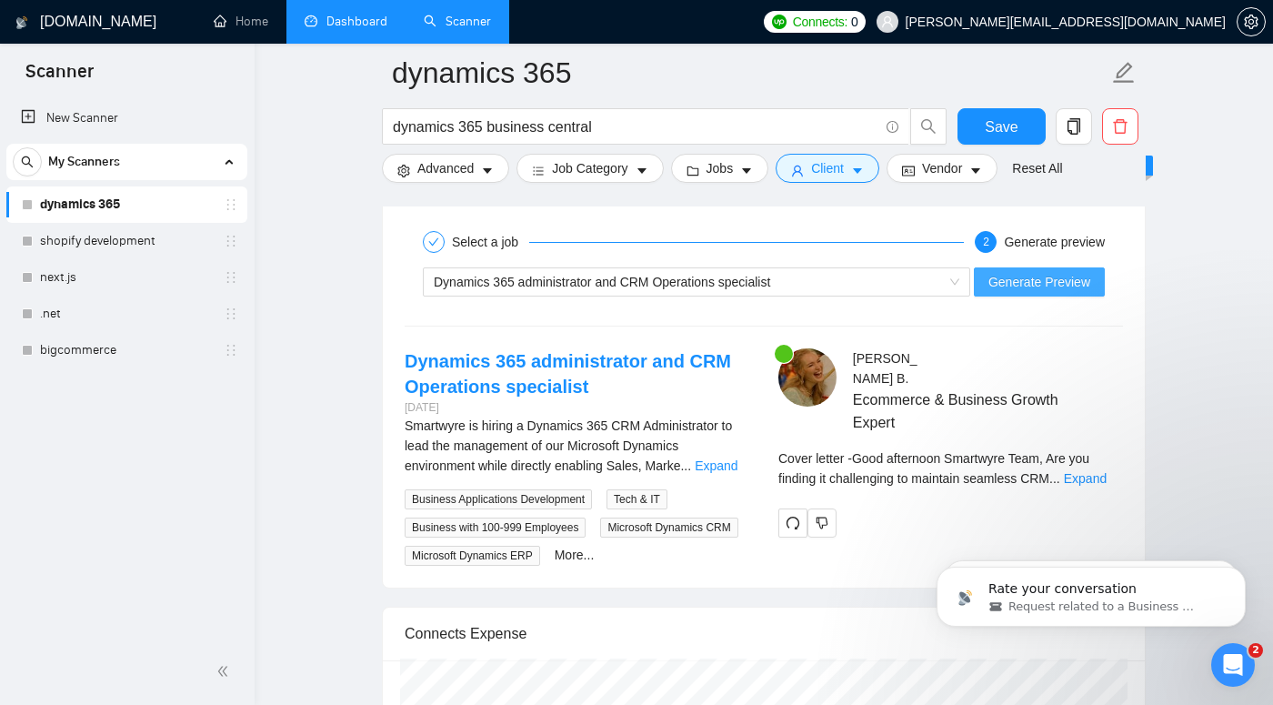
scroll to position [3565, 0]
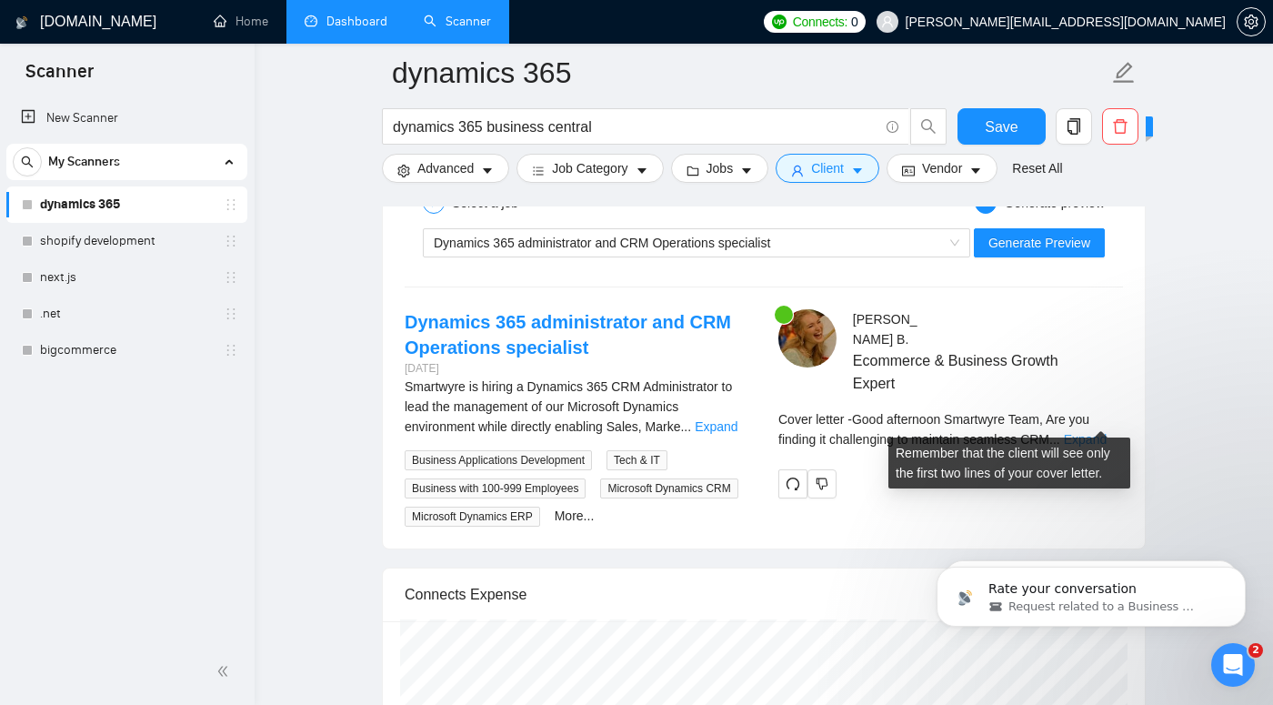
click at [1091, 432] on link "Expand" at bounding box center [1085, 439] width 43 height 15
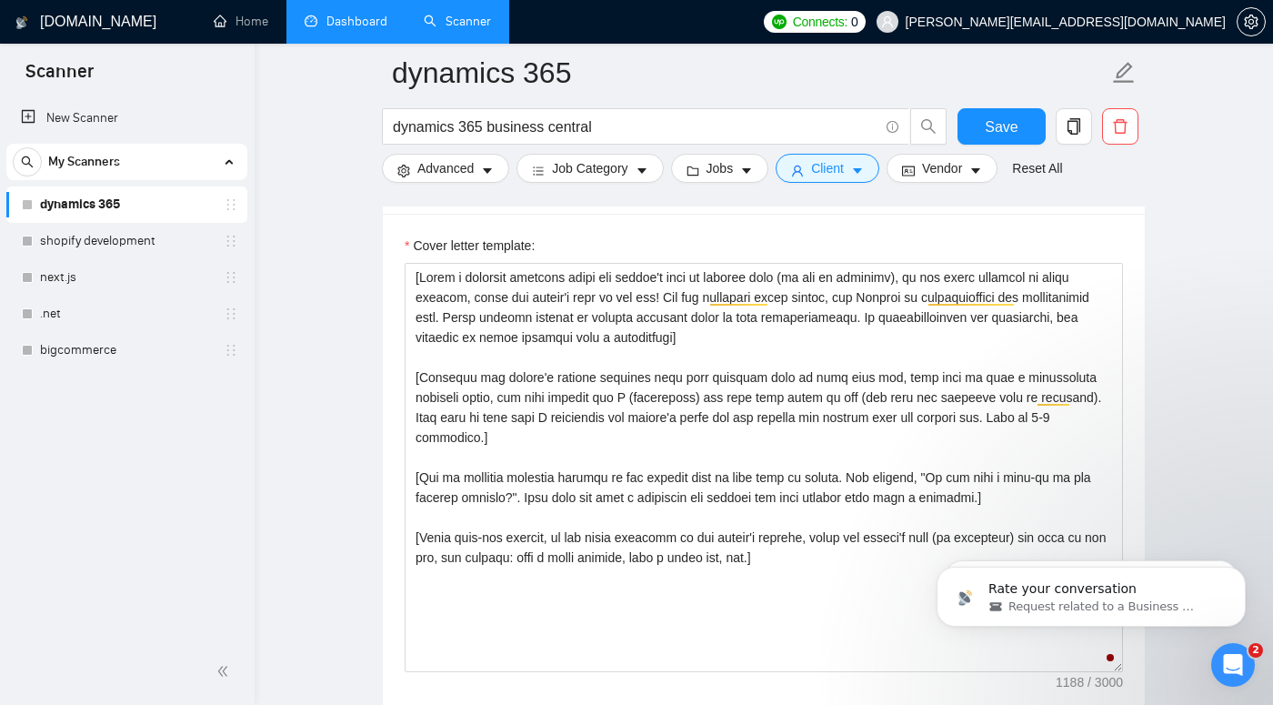
scroll to position [2115, 0]
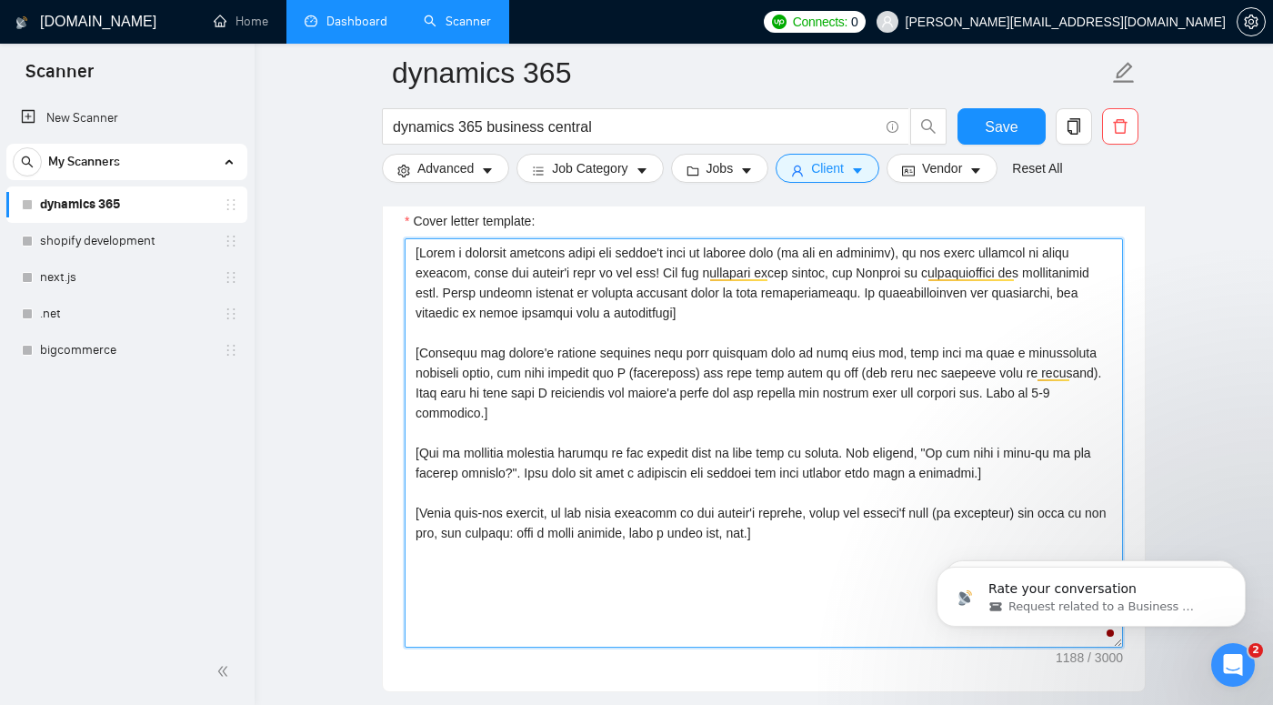
click at [632, 444] on textarea "Cover letter template:" at bounding box center [764, 442] width 719 height 409
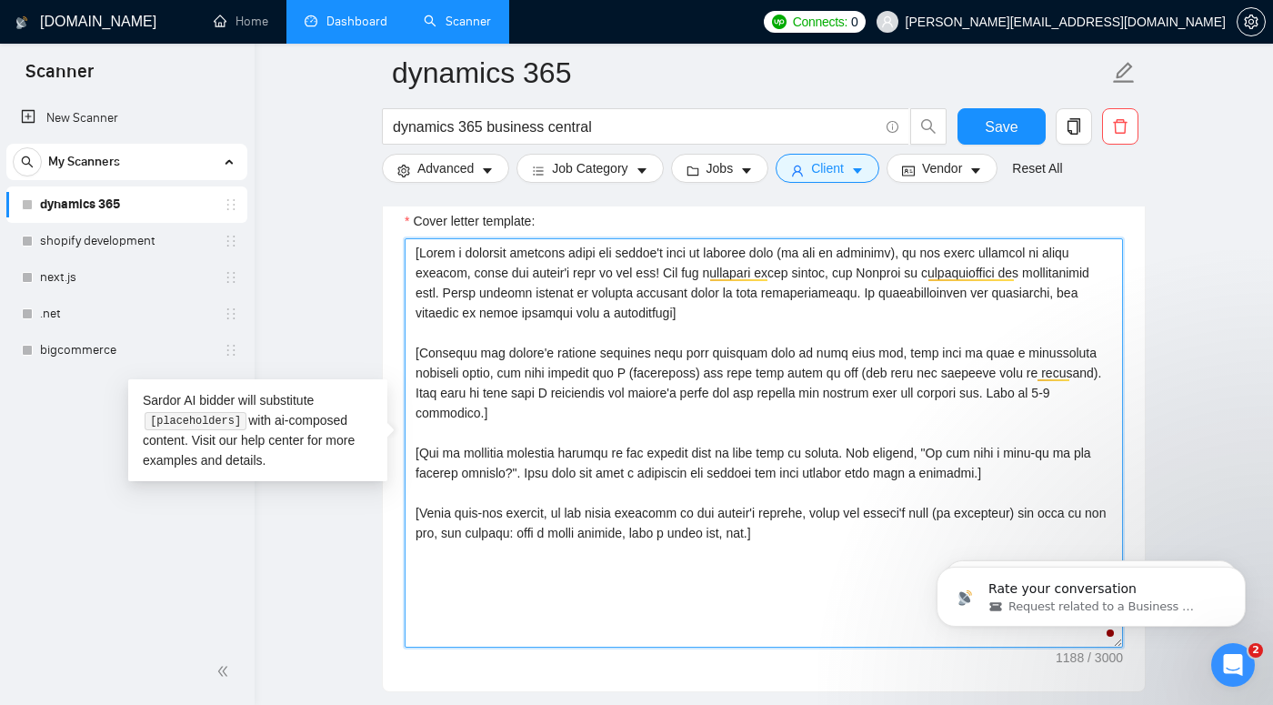
drag, startPoint x: 851, startPoint y: 508, endPoint x: 383, endPoint y: 223, distance: 548.6
click at [383, 223] on div "Cover letter template:" at bounding box center [764, 440] width 762 height 502
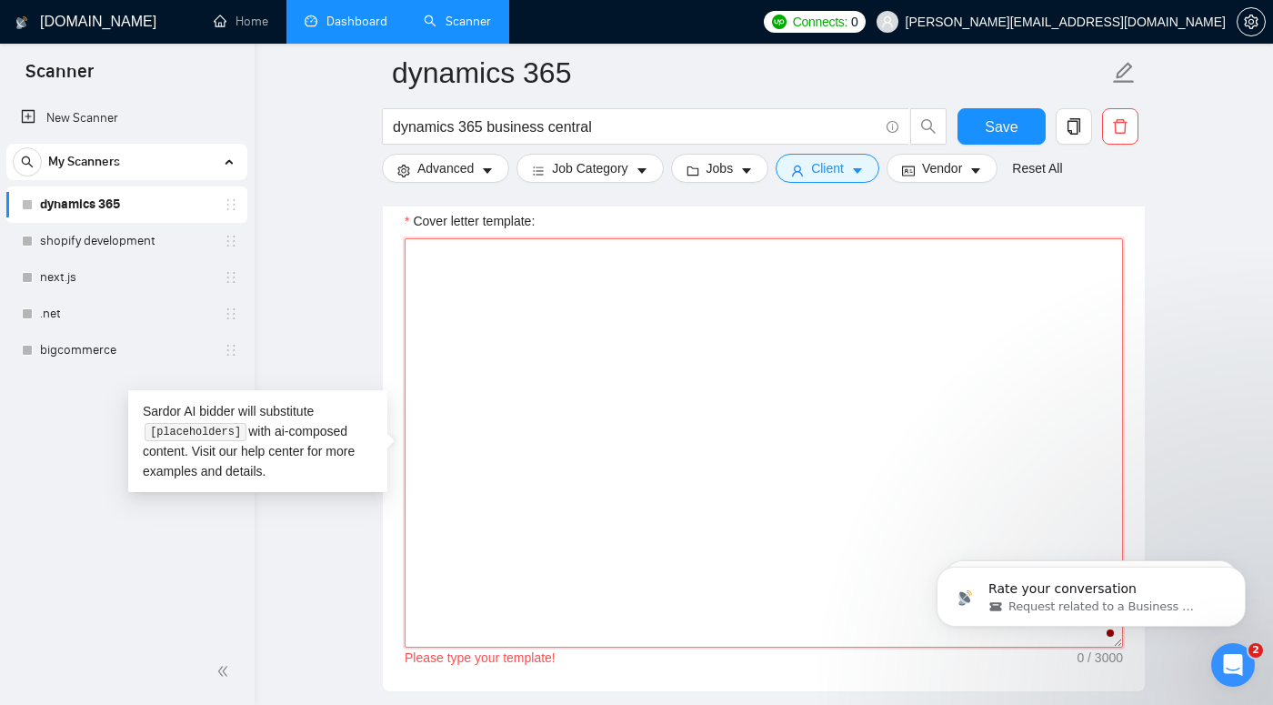
paste textarea "[Write a cover letter that is under 80 words. The tone should be casual and con…"
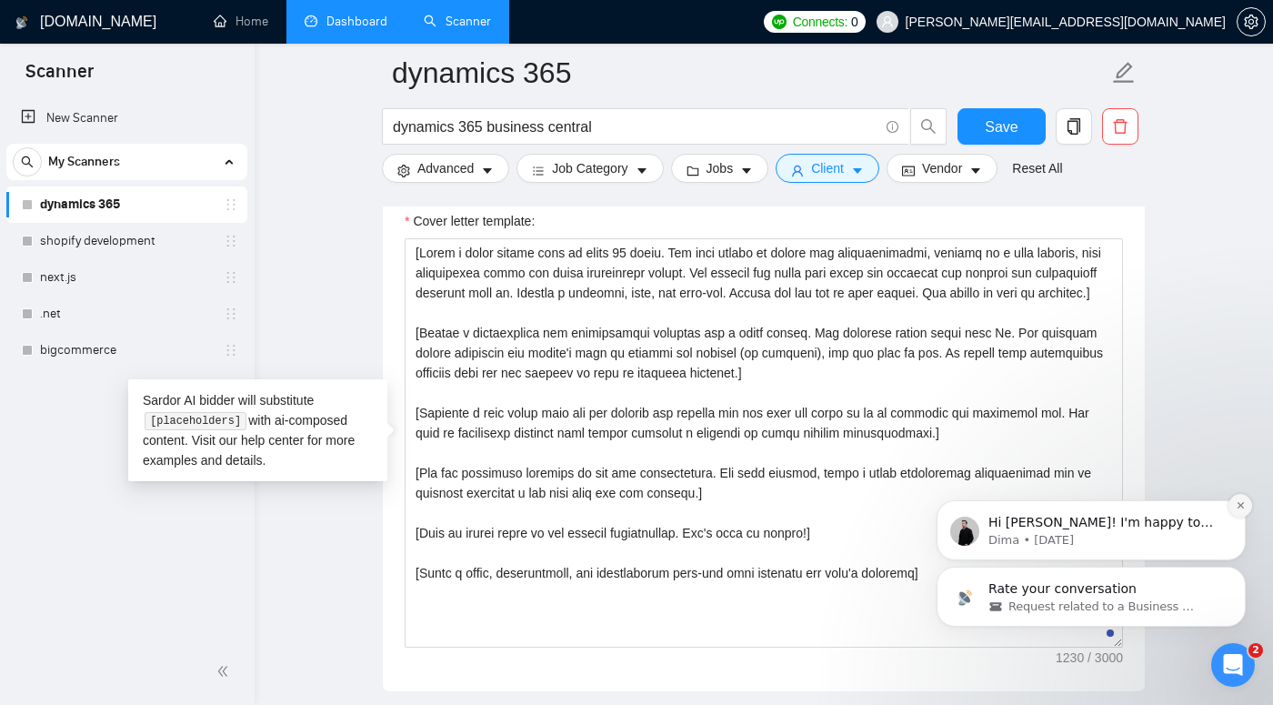
click at [1239, 510] on icon "Dismiss notification" at bounding box center [1241, 505] width 10 height 10
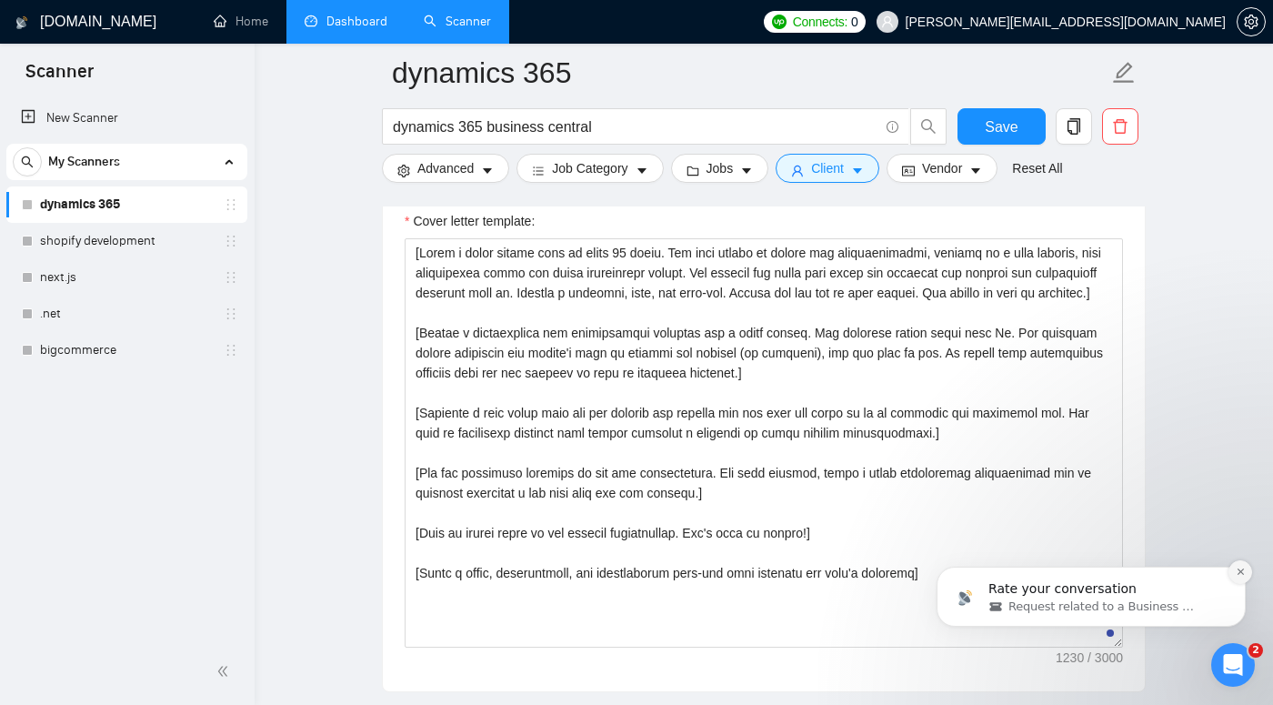
click at [1236, 569] on icon "Dismiss notification" at bounding box center [1241, 572] width 10 height 10
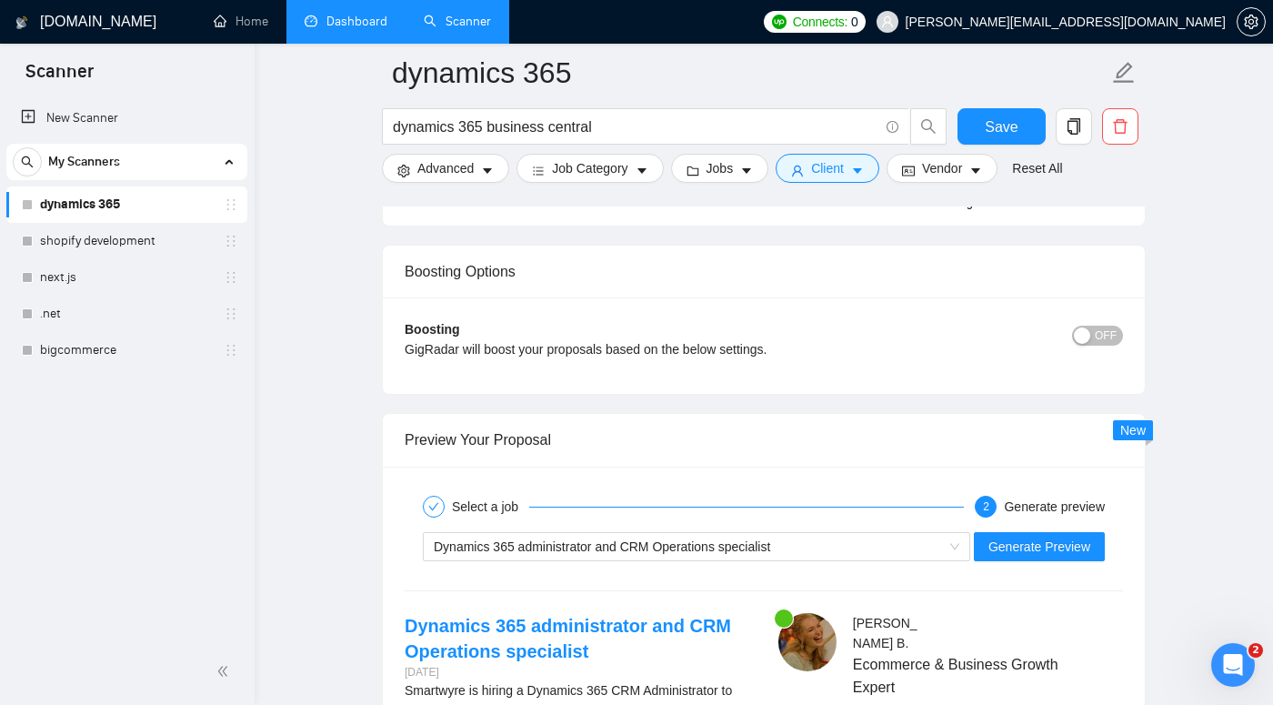
scroll to position [3320, 0]
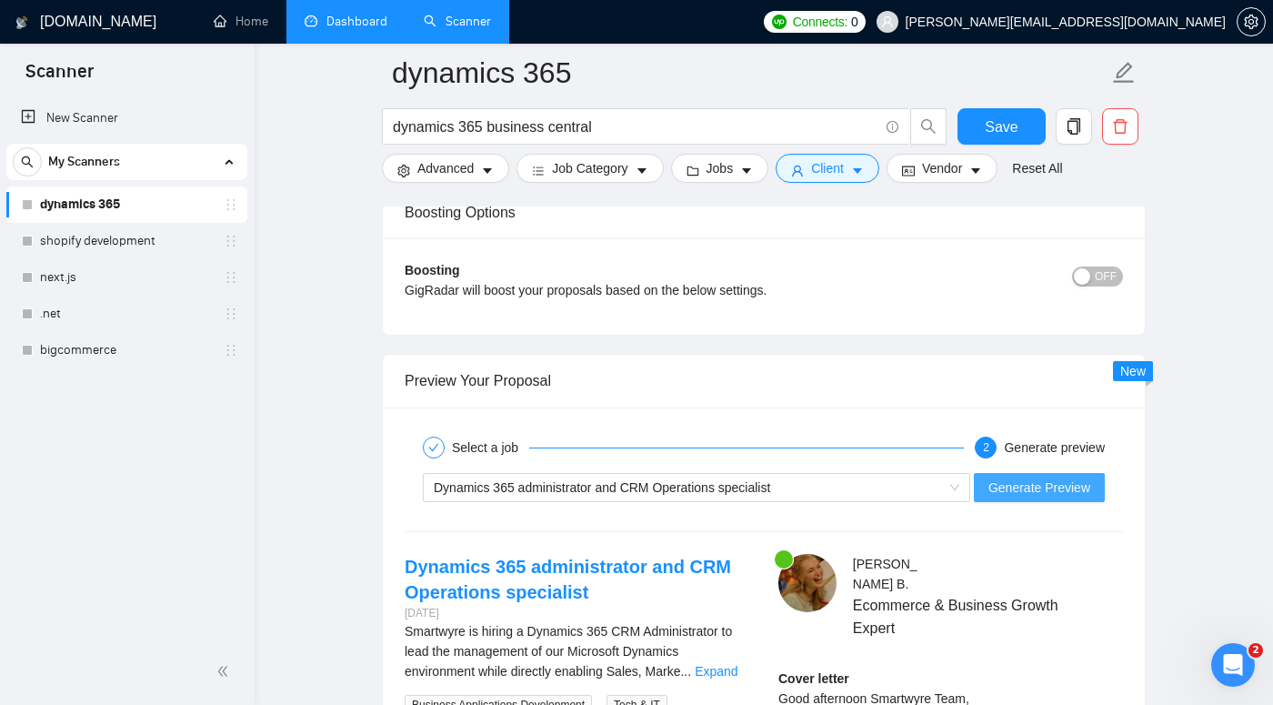
click at [1081, 487] on span "Generate Preview" at bounding box center [1040, 488] width 102 height 20
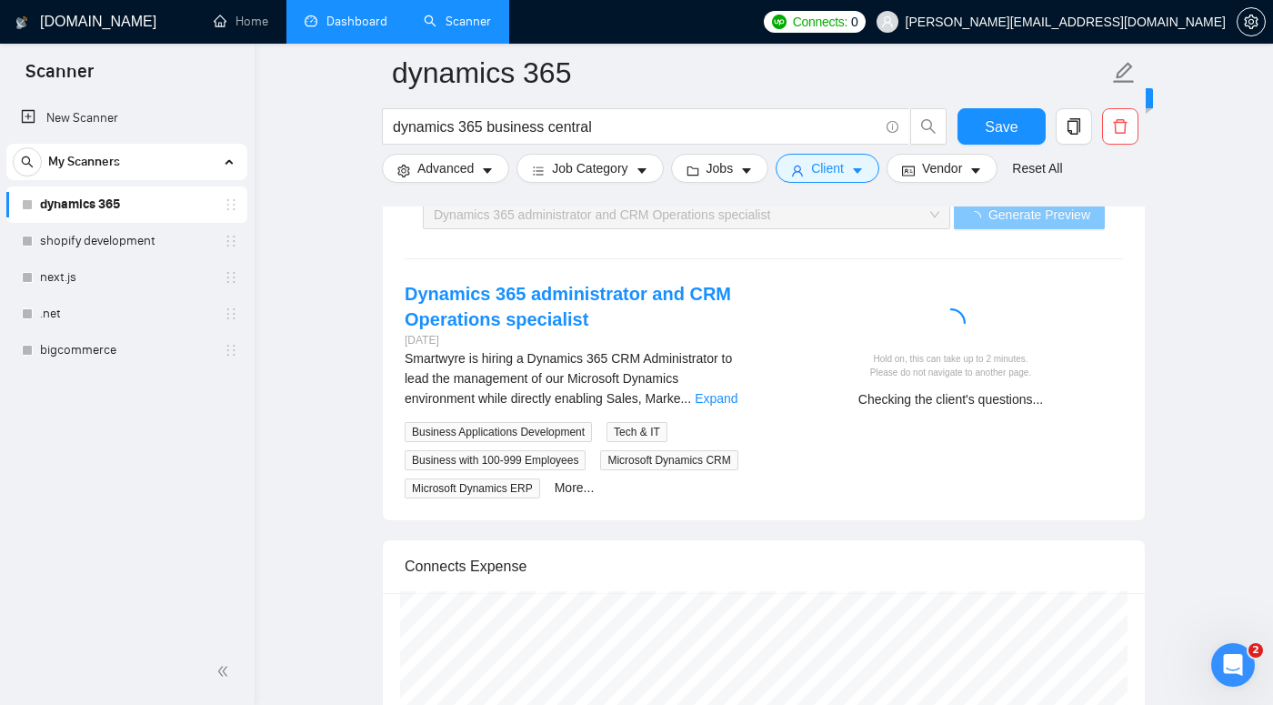
scroll to position [3590, 0]
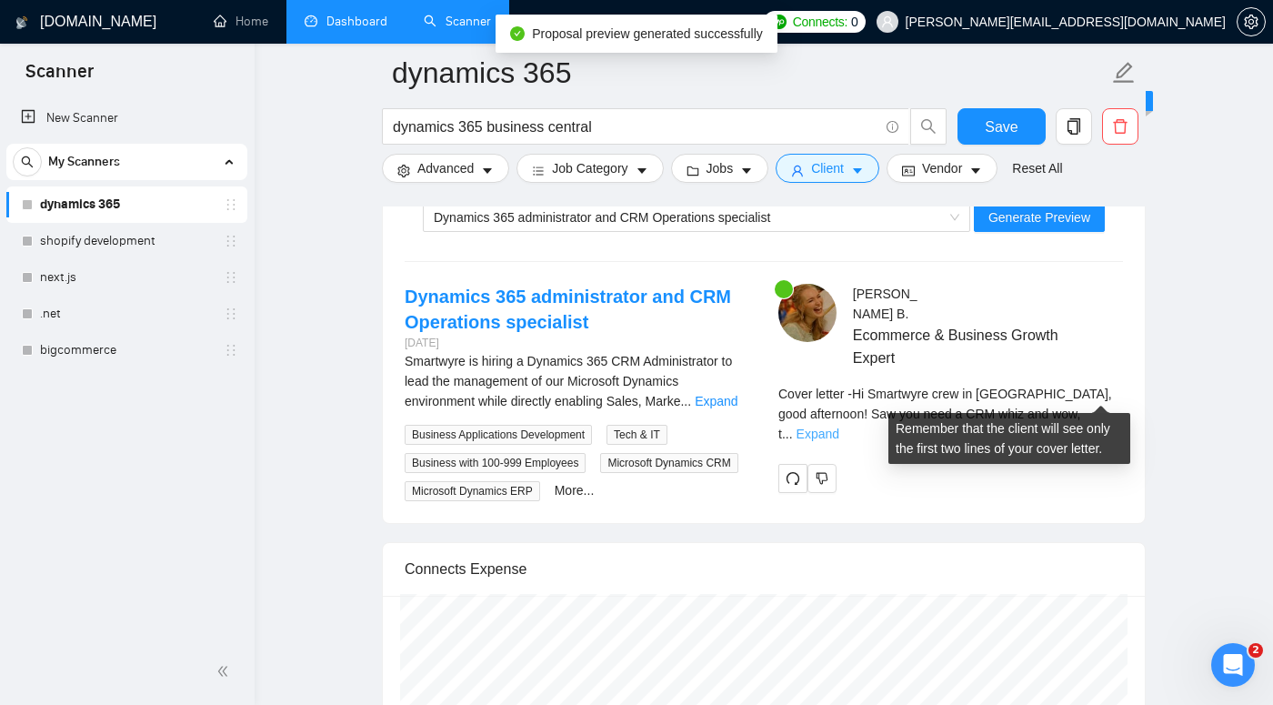
click at [840, 427] on link "Expand" at bounding box center [818, 434] width 43 height 15
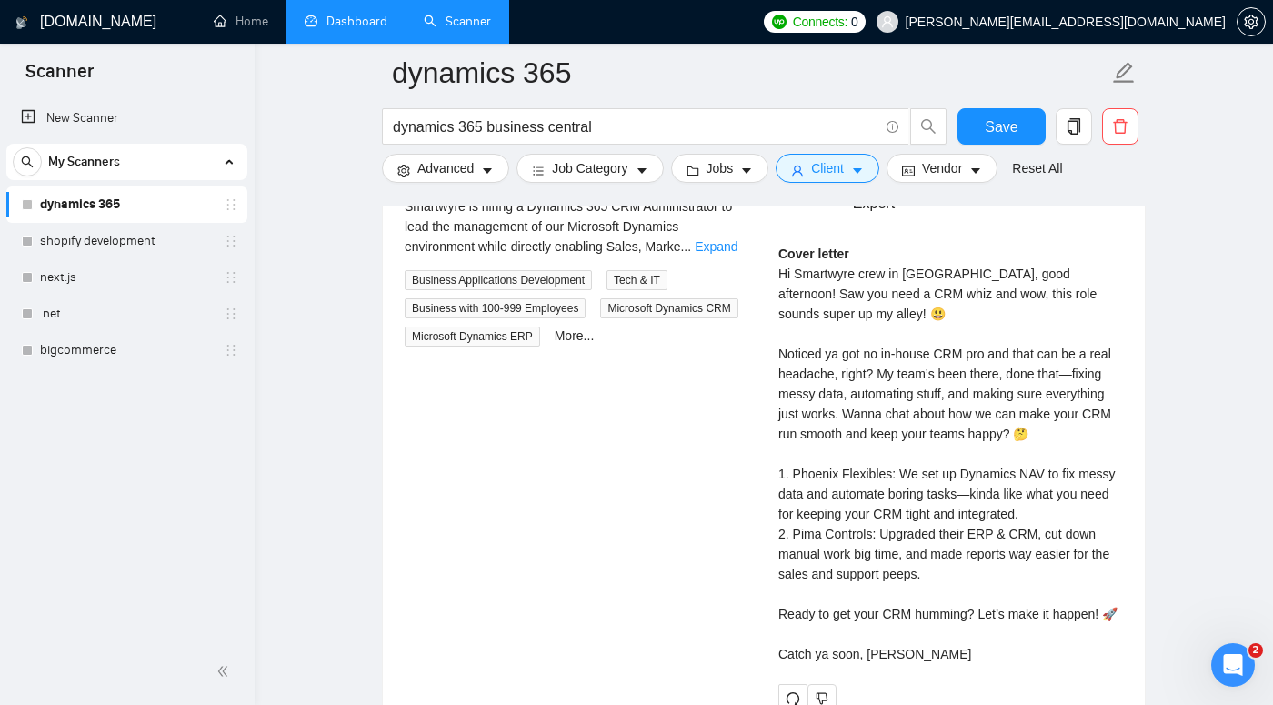
scroll to position [3744, 0]
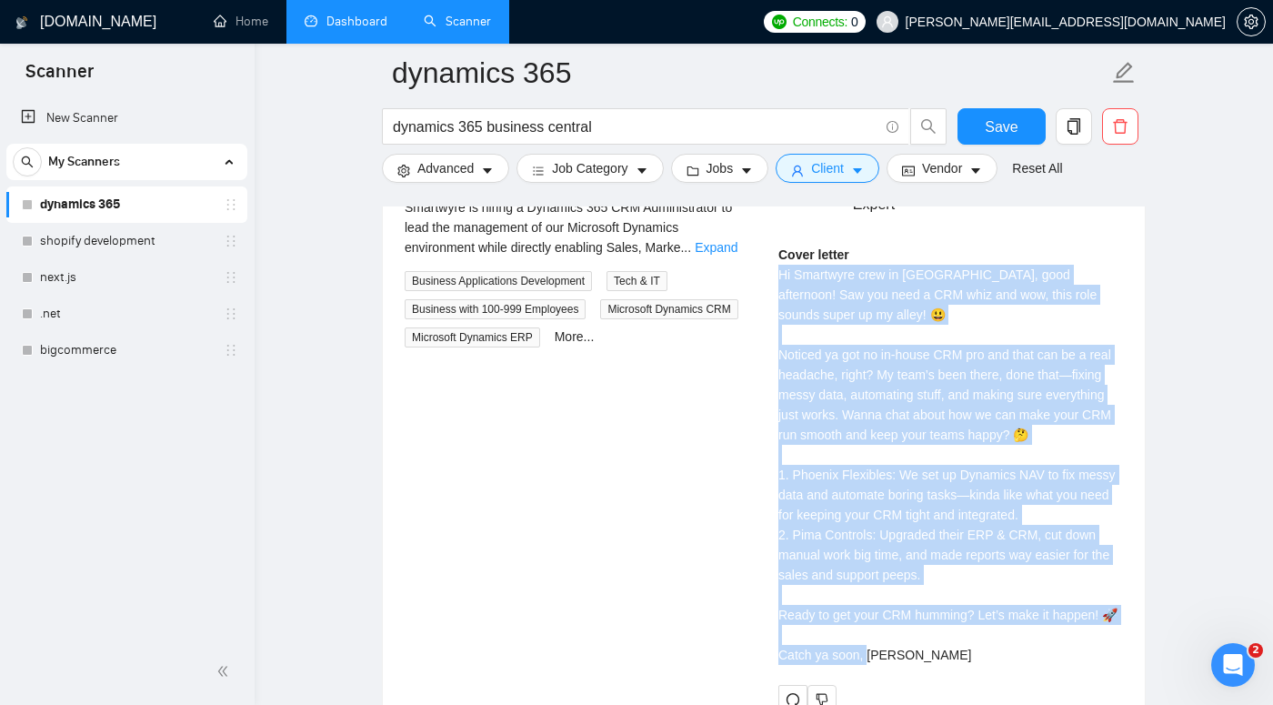
drag, startPoint x: 776, startPoint y: 257, endPoint x: 940, endPoint y: 638, distance: 414.0
click at [940, 638] on div "[PERSON_NAME] Ecommerce & Business Growth Expert Cover letter Hi Smartwyre crew…" at bounding box center [951, 422] width 374 height 584
copy div "Hi Smartwyre crew in [GEOGRAPHIC_DATA], good afternoon! Saw you need a CRM whiz…"
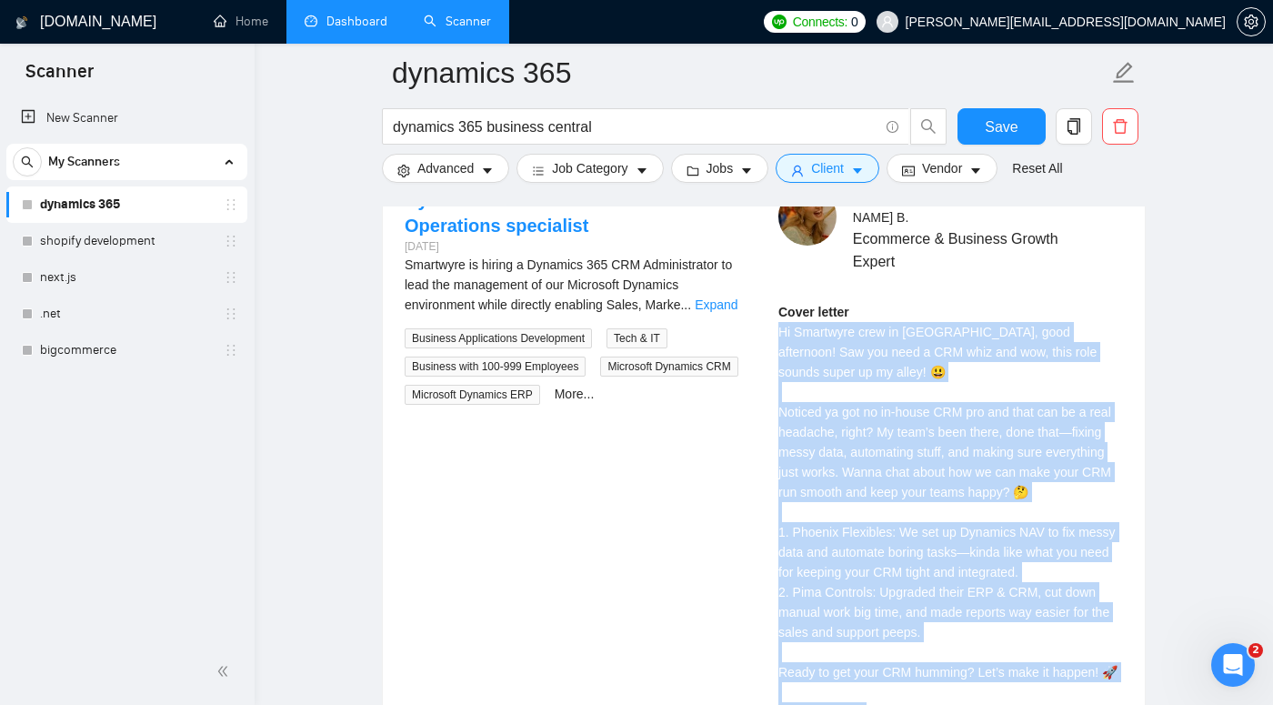
scroll to position [3683, 0]
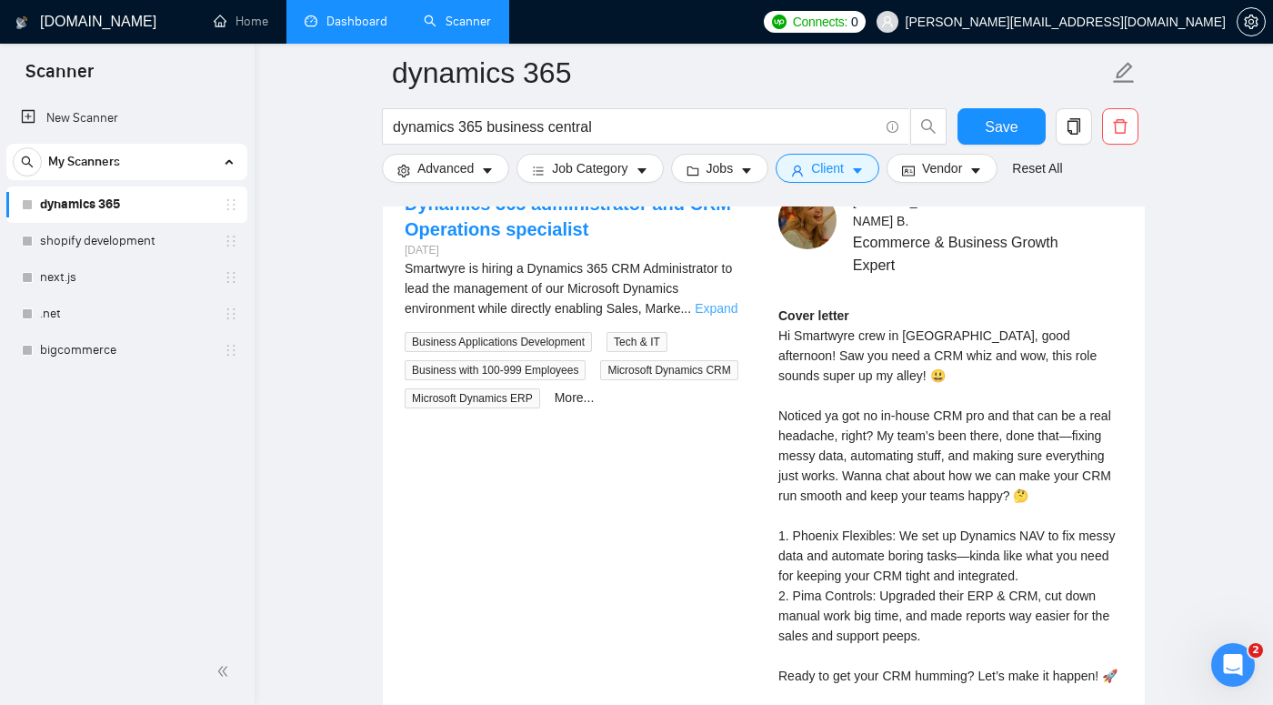
click at [730, 311] on link "Expand" at bounding box center [716, 308] width 43 height 15
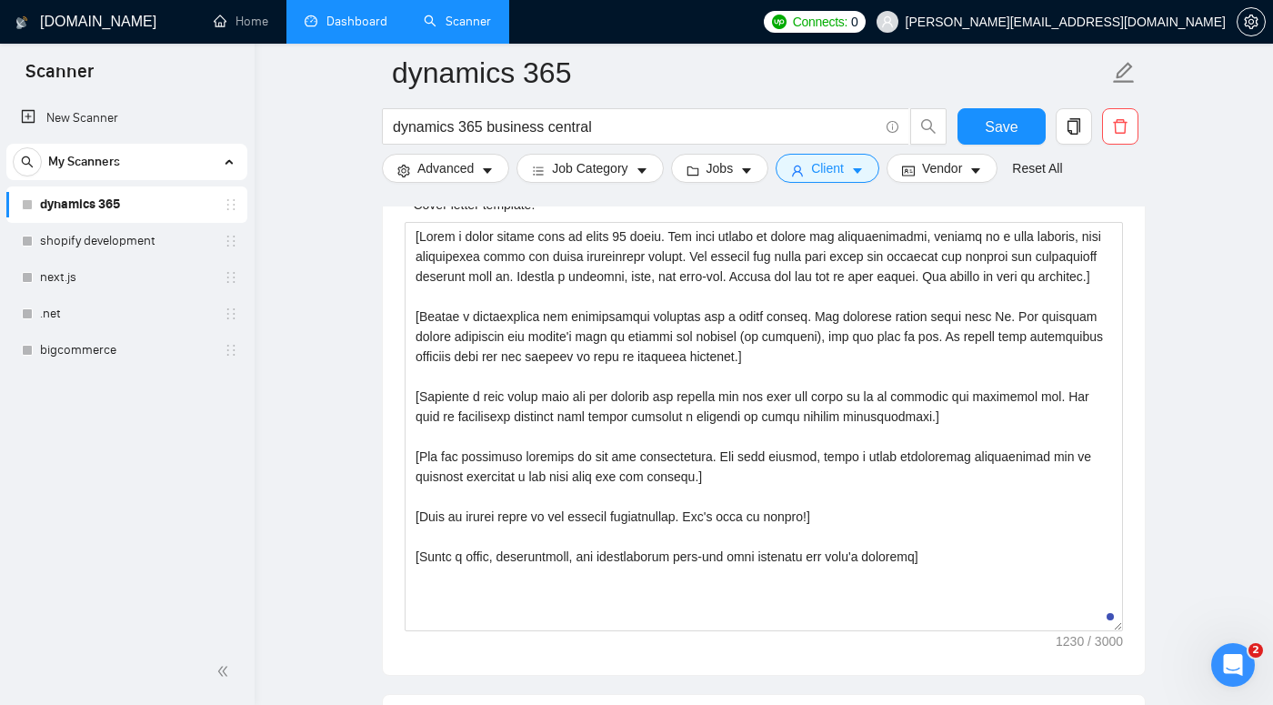
scroll to position [2096, 0]
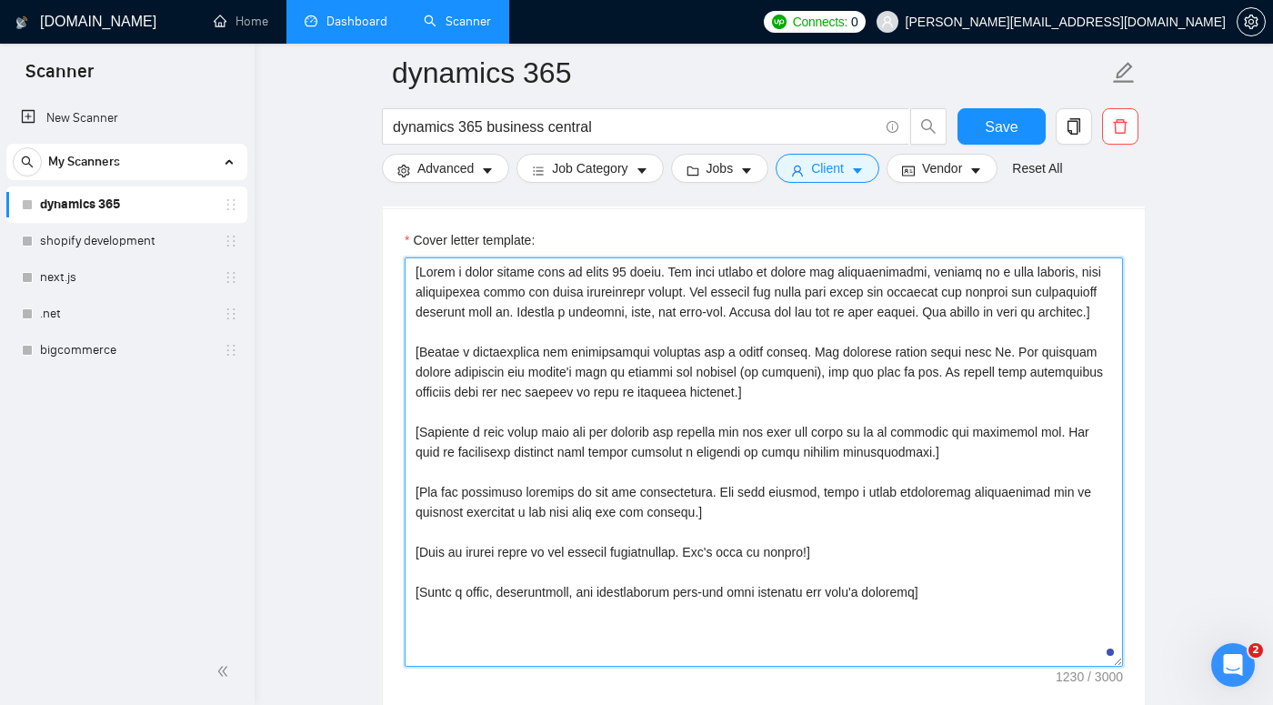
click at [1021, 275] on textarea "Cover letter template:" at bounding box center [764, 461] width 719 height 409
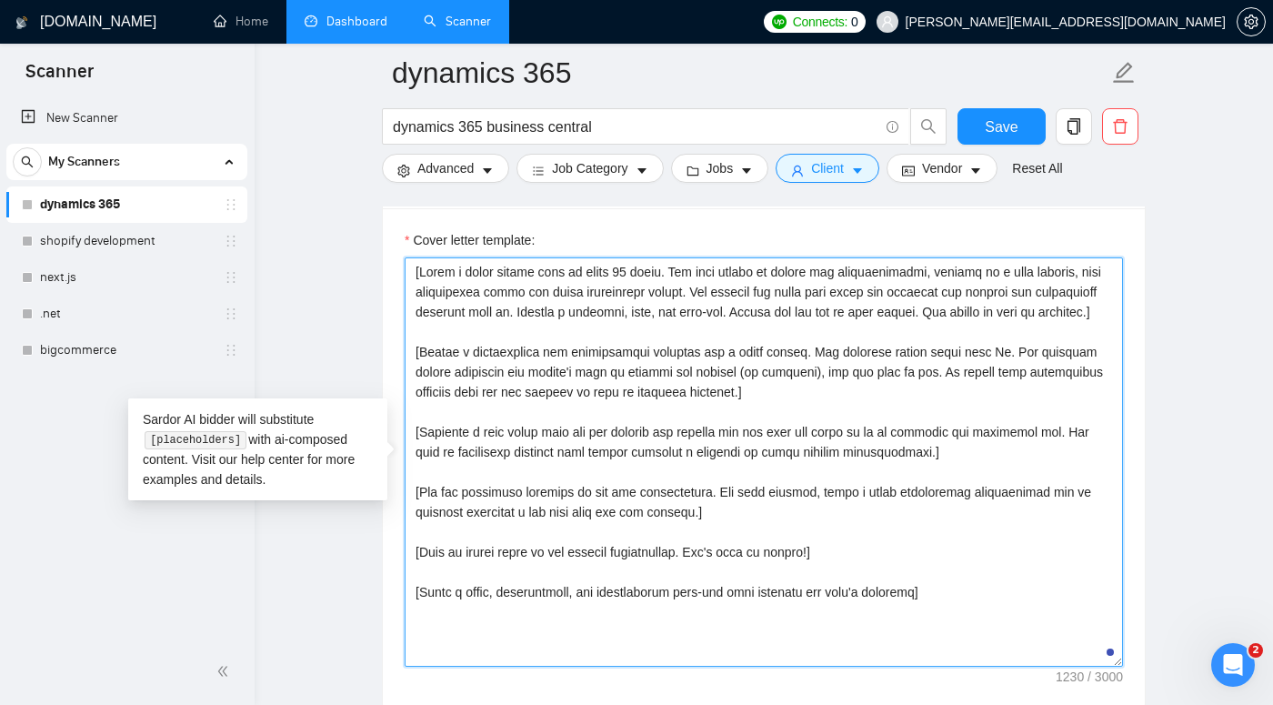
click at [1016, 273] on textarea "Cover letter template:" at bounding box center [764, 461] width 719 height 409
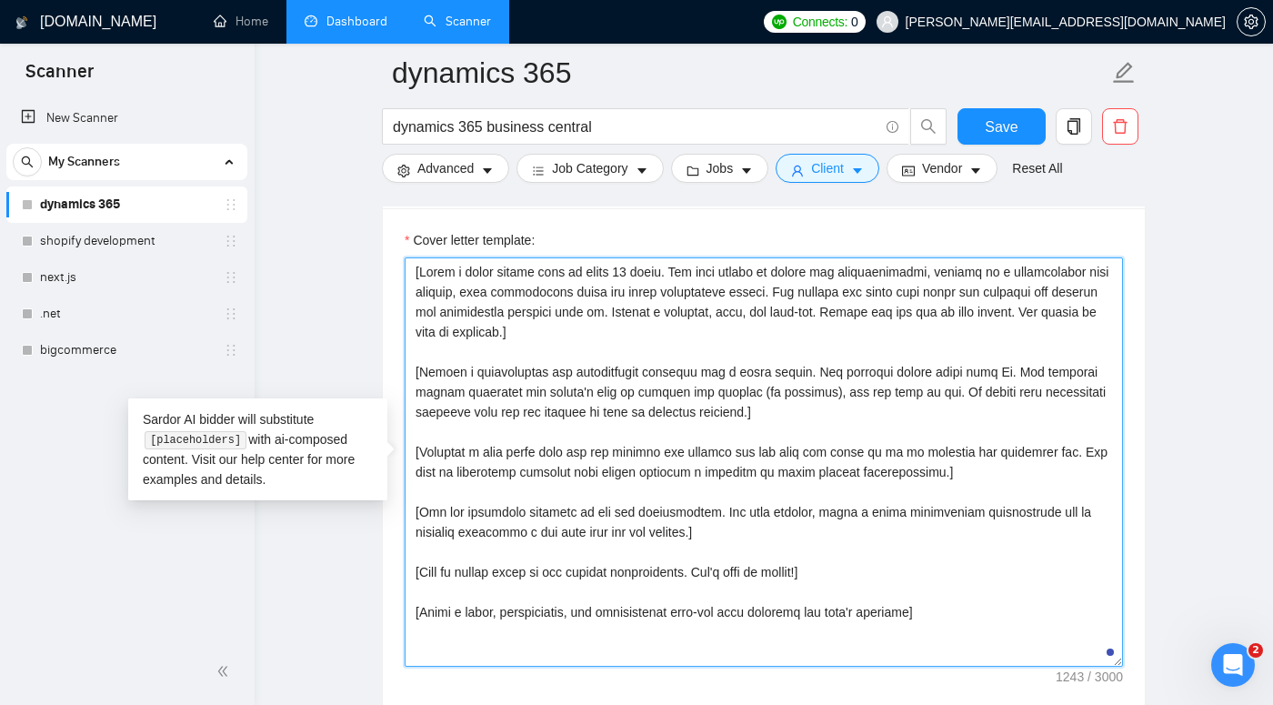
drag, startPoint x: 603, startPoint y: 332, endPoint x: 419, endPoint y: 328, distance: 183.8
click at [419, 328] on textarea "Cover letter template:" at bounding box center [764, 461] width 719 height 409
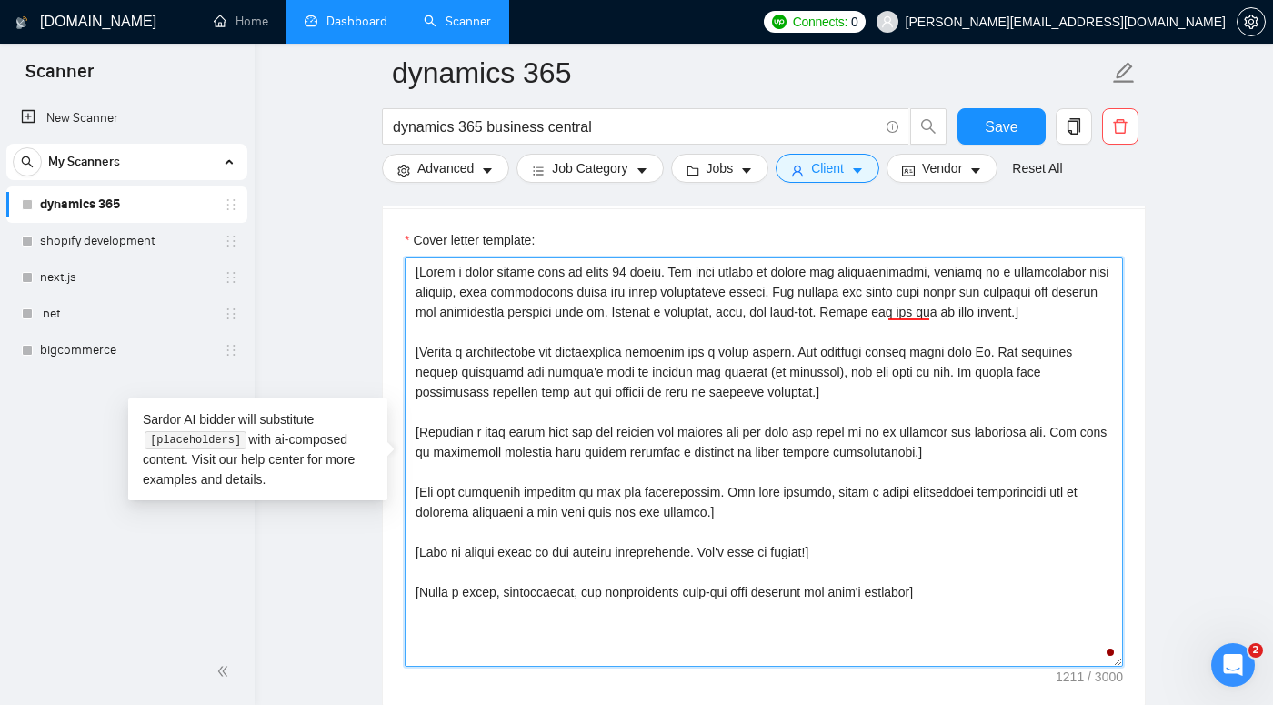
type textarea "[Write a cover letter that is under 80 words. The tone should be casual and con…"
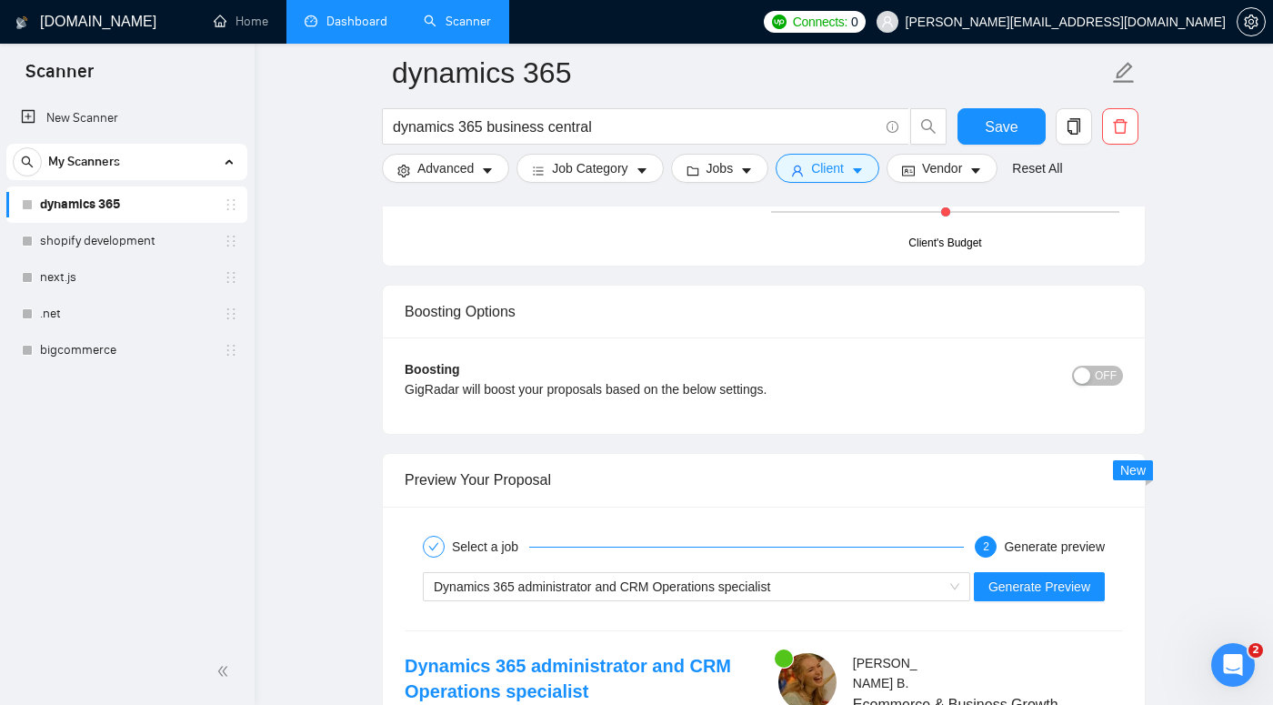
scroll to position [3282, 0]
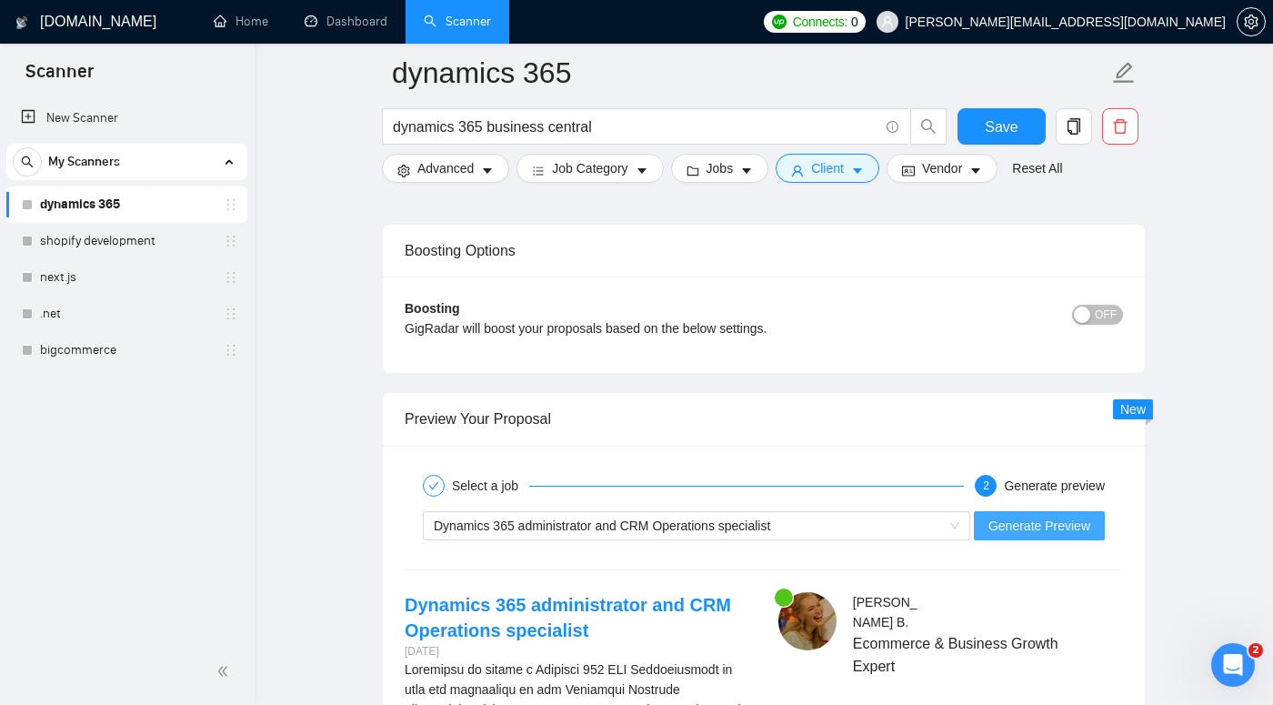
click at [1017, 520] on span "Generate Preview" at bounding box center [1040, 526] width 102 height 20
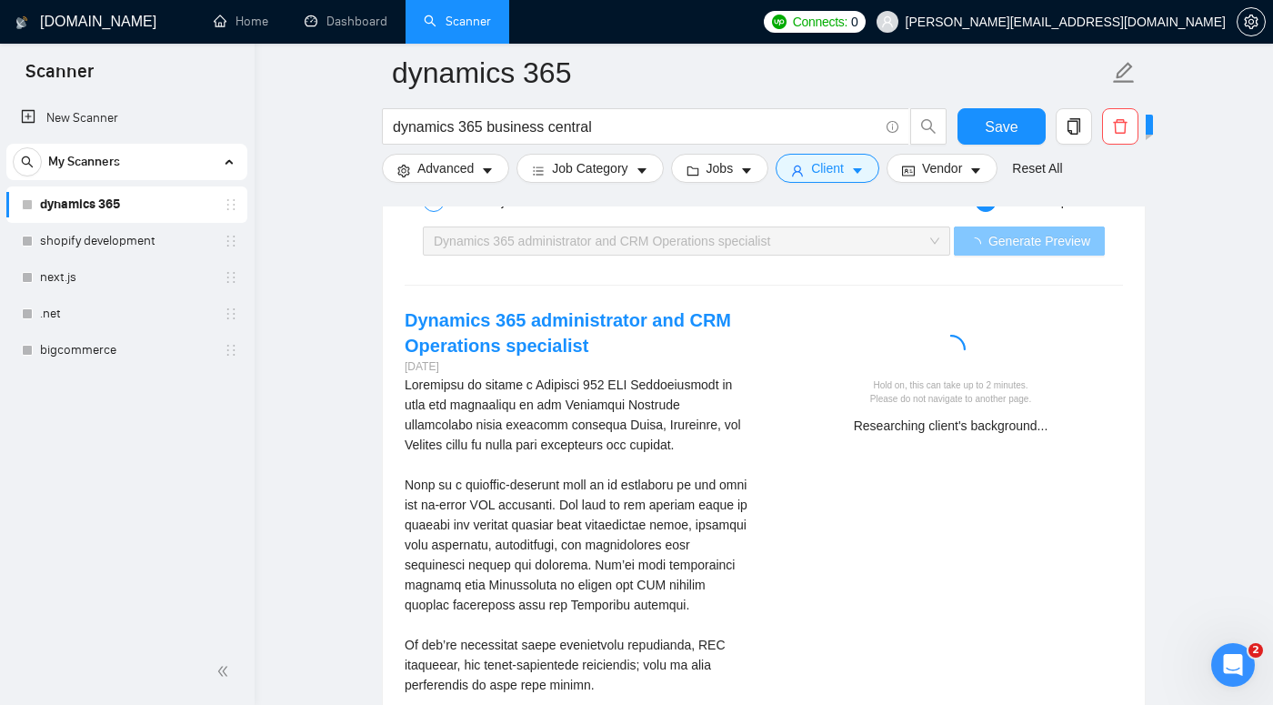
scroll to position [3544, 0]
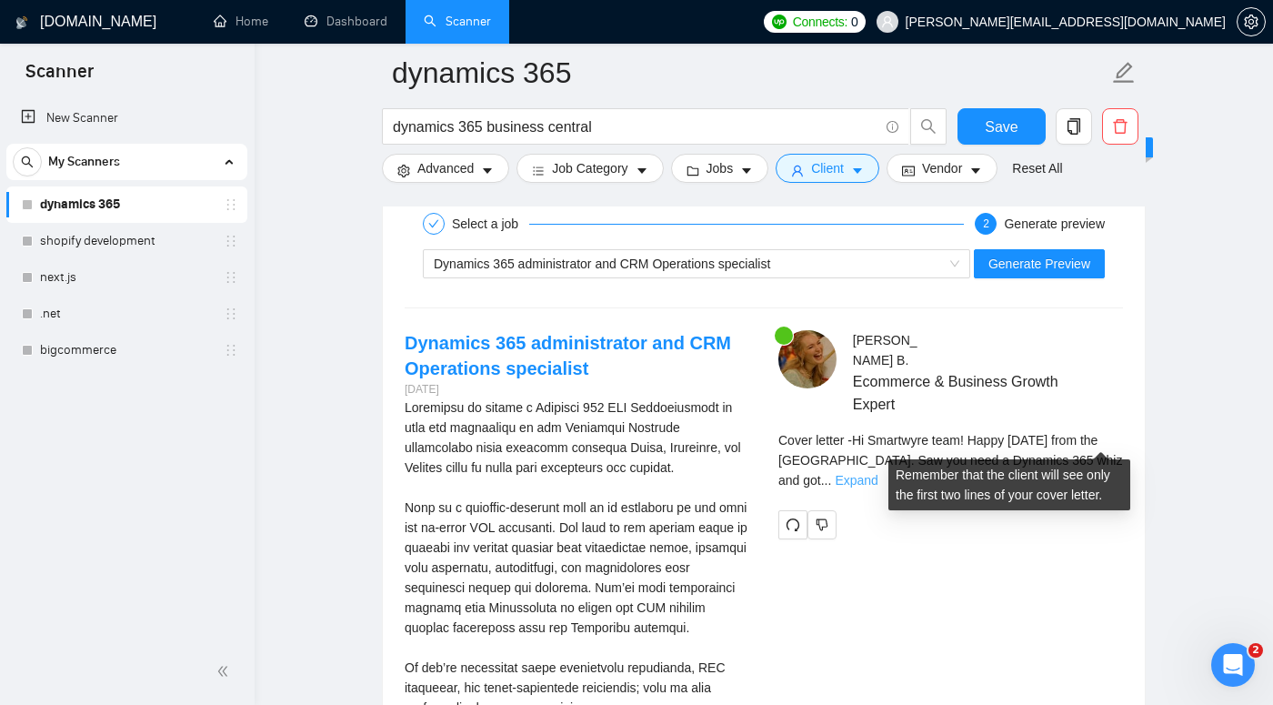
click at [878, 473] on link "Expand" at bounding box center [856, 480] width 43 height 15
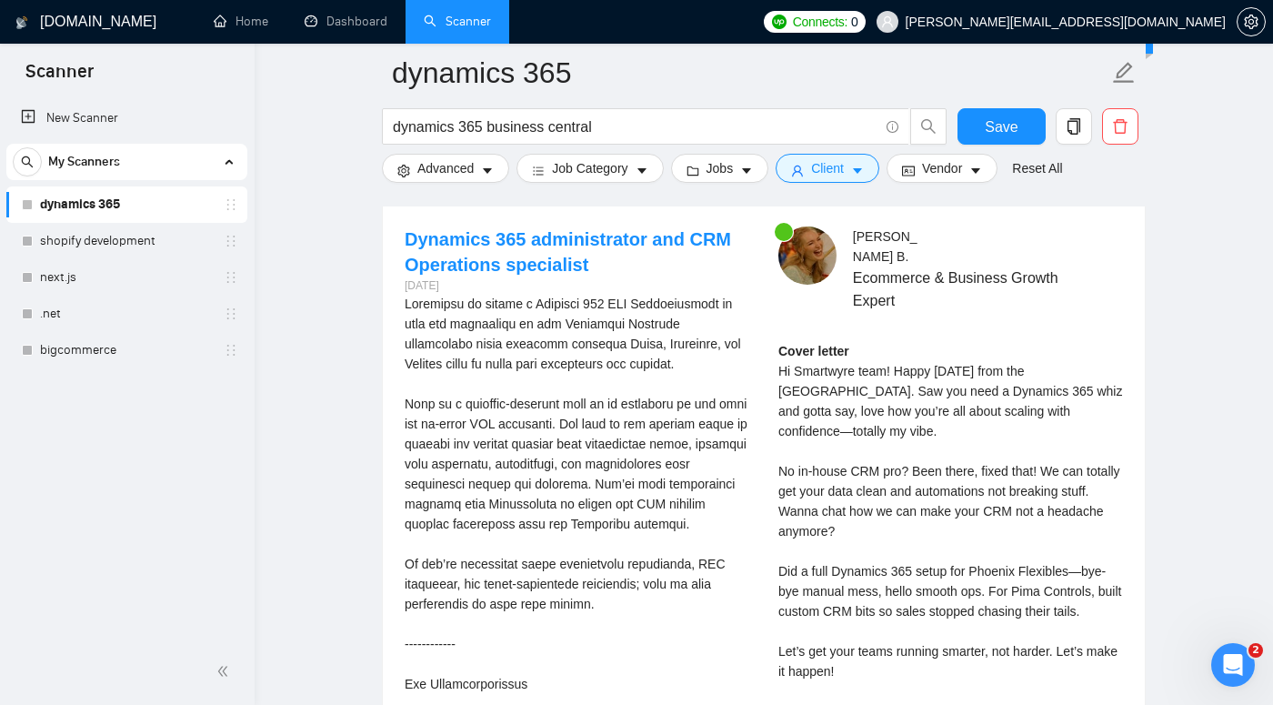
scroll to position [3678, 0]
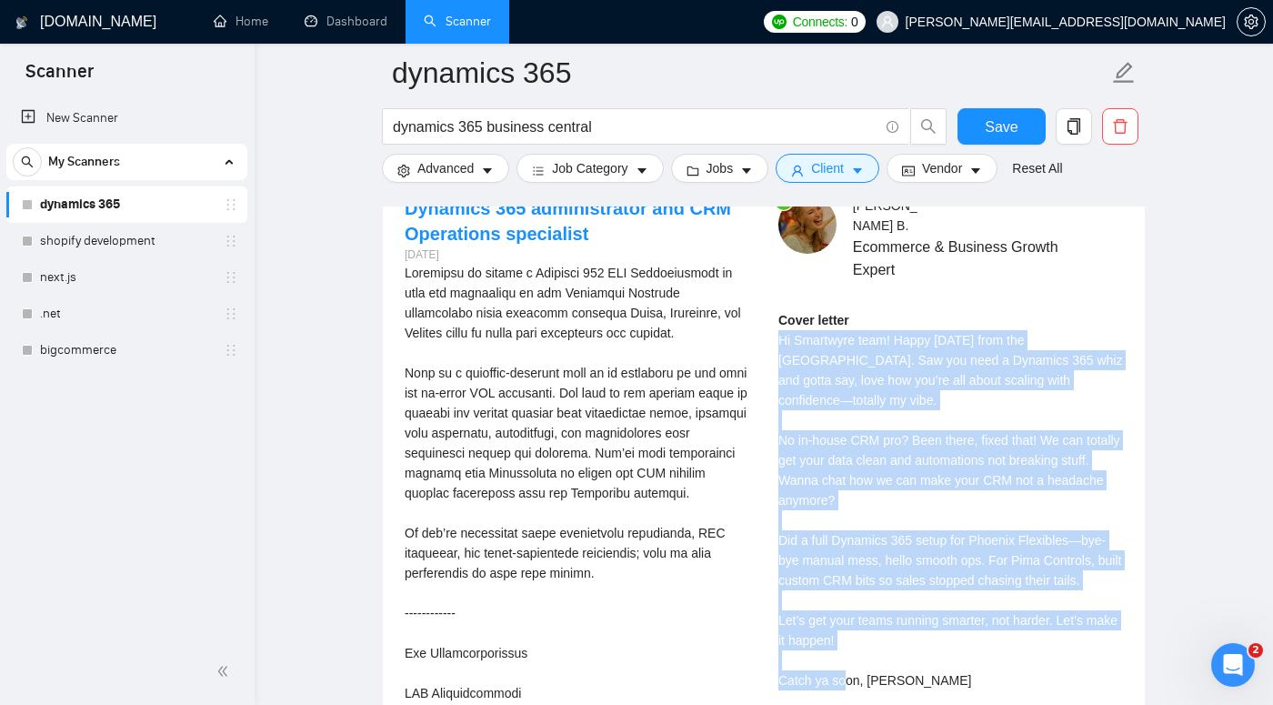
drag, startPoint x: 777, startPoint y: 316, endPoint x: 985, endPoint y: 631, distance: 378.2
click at [985, 631] on div "[PERSON_NAME] Ecommerce & Business Growth Expert Cover letter Hi Smartwyre team…" at bounding box center [951, 468] width 374 height 544
copy div "Hi Smartwyre team! Happy [DATE] from the [GEOGRAPHIC_DATA]. Saw you need a Dyna…"
